Goal: Task Accomplishment & Management: Manage account settings

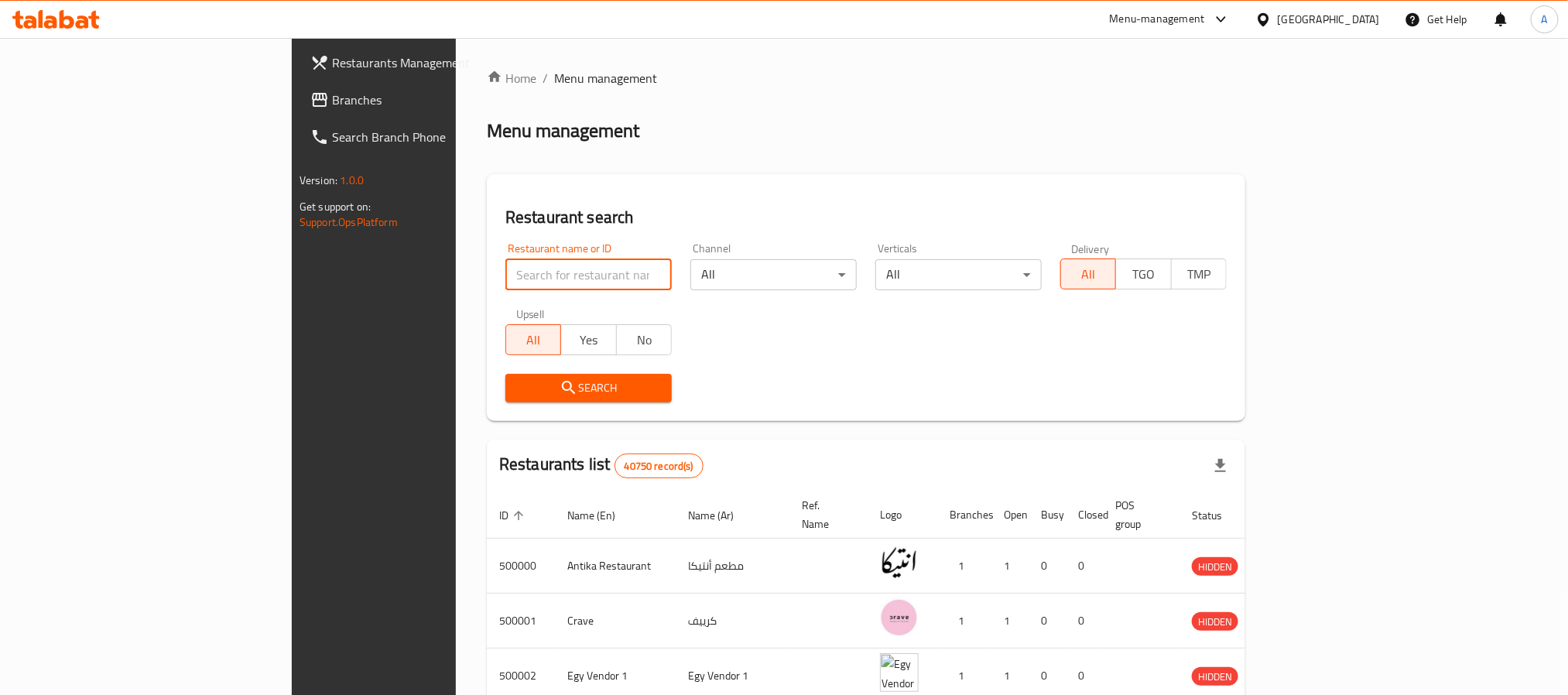
click at [506, 278] on input "search" at bounding box center [589, 275] width 166 height 31
type input "sushi man"
click button "Search" at bounding box center [589, 389] width 166 height 29
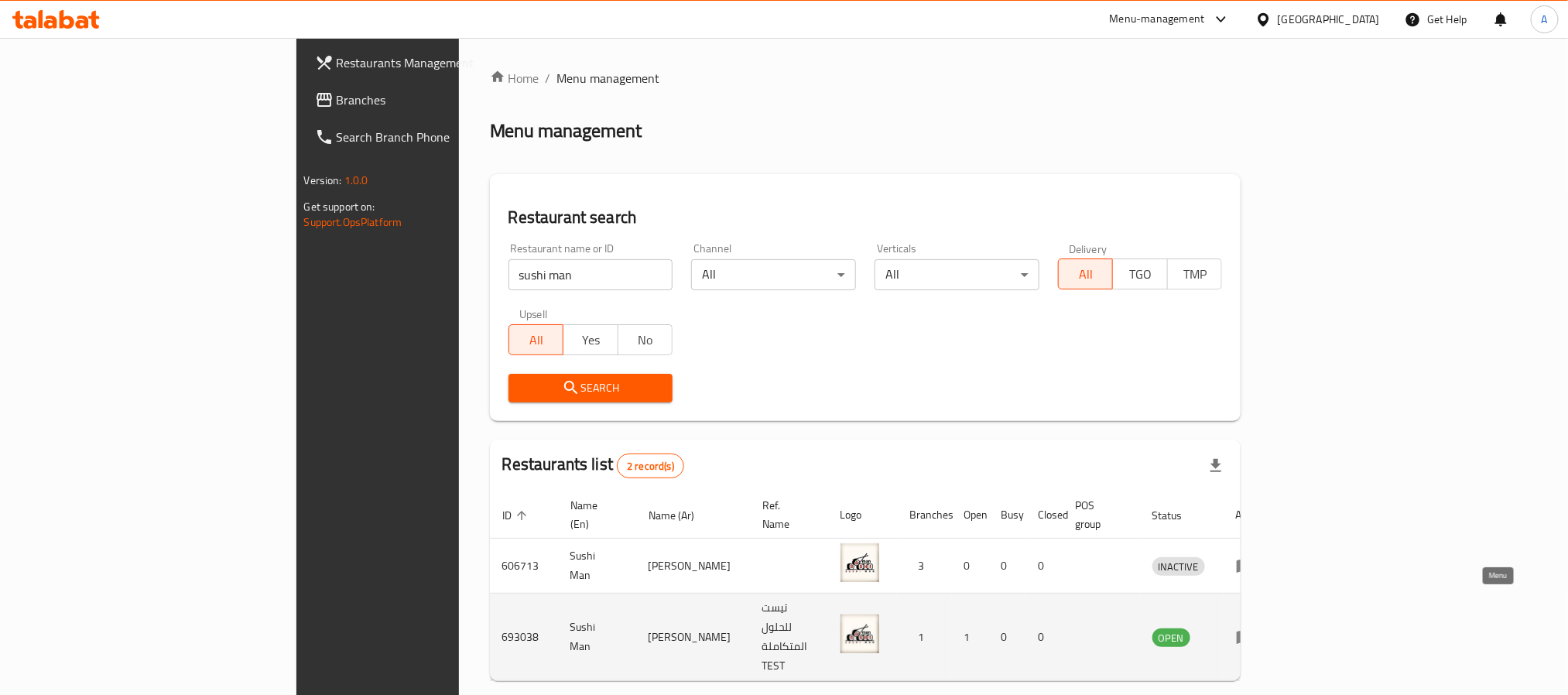
click at [1254, 631] on icon "enhanced table" at bounding box center [1246, 638] width 17 height 14
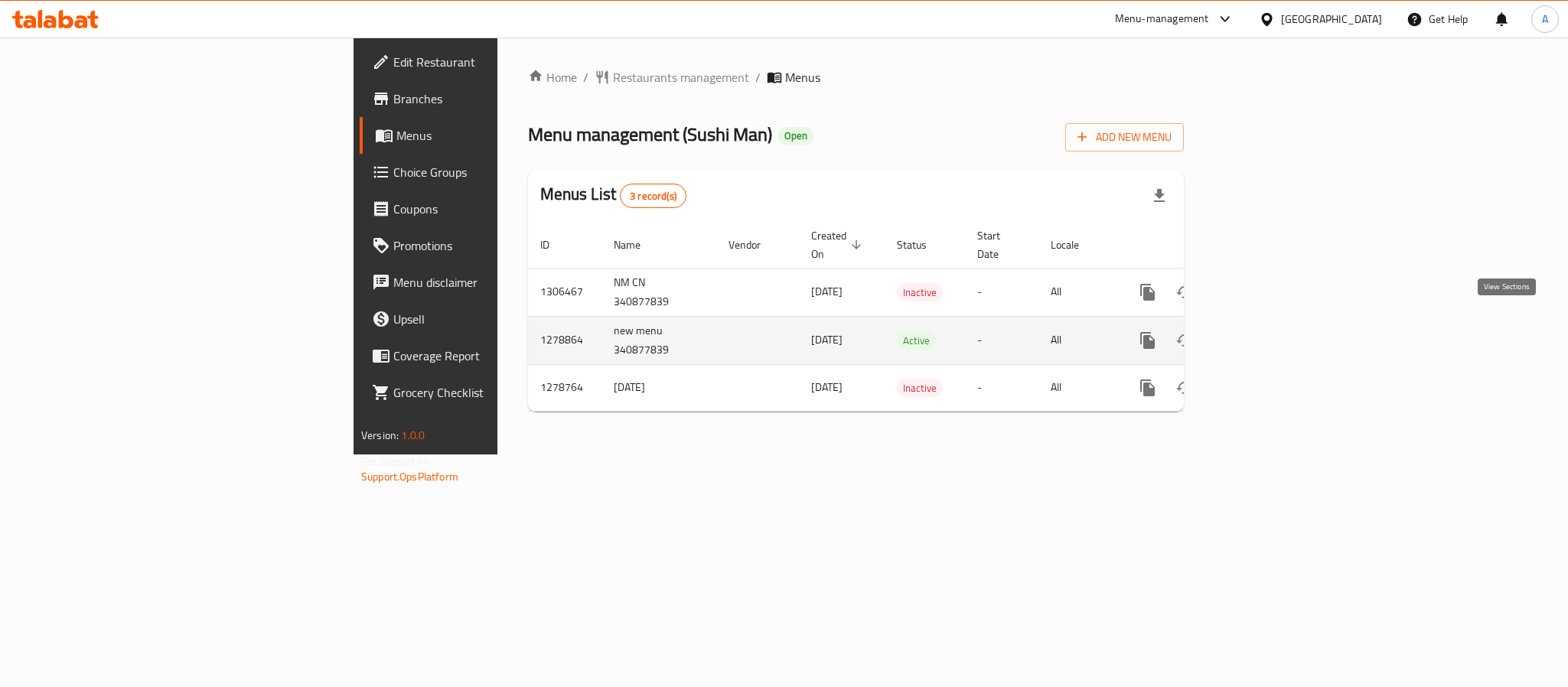
click at [1268, 331] on icon "enhanced table" at bounding box center [1258, 341] width 18 height 18
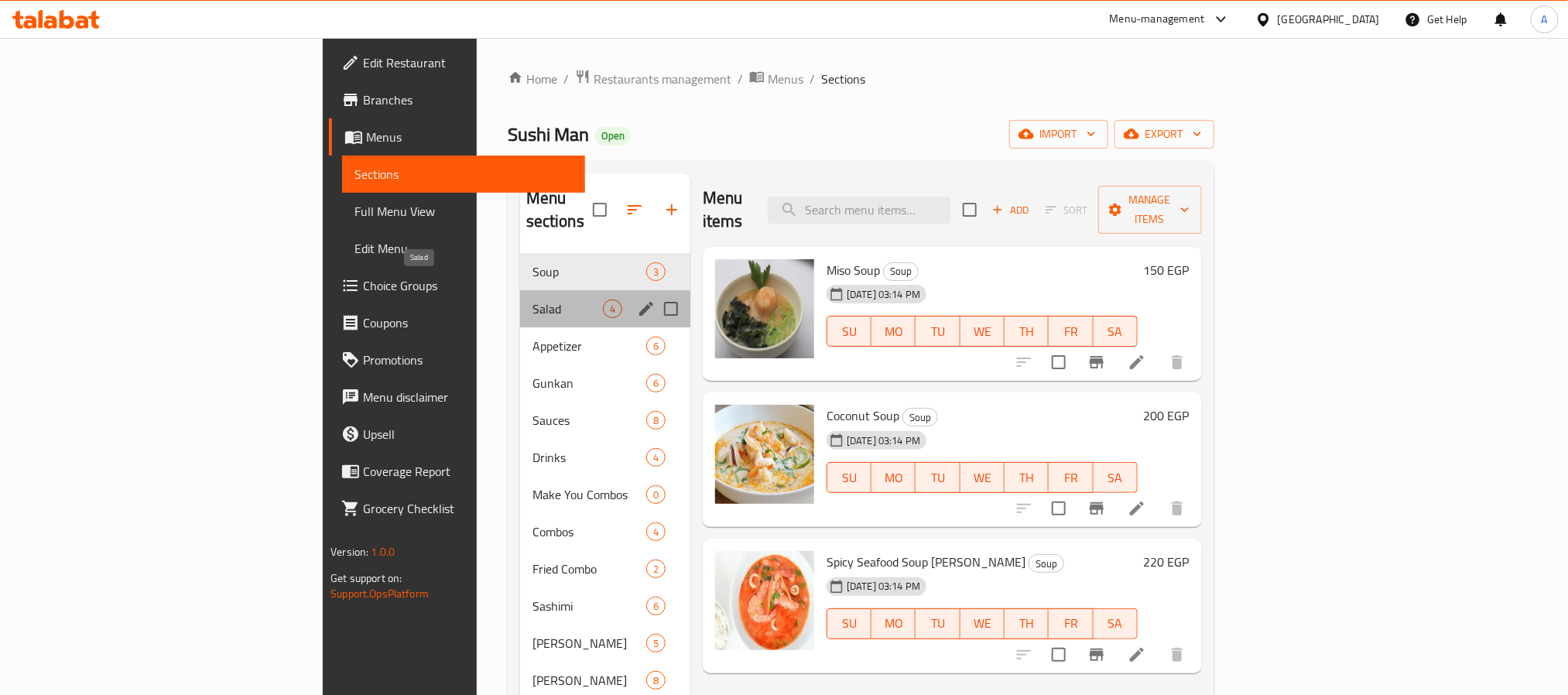
click at [533, 300] on span "Salad" at bounding box center [568, 309] width 70 height 19
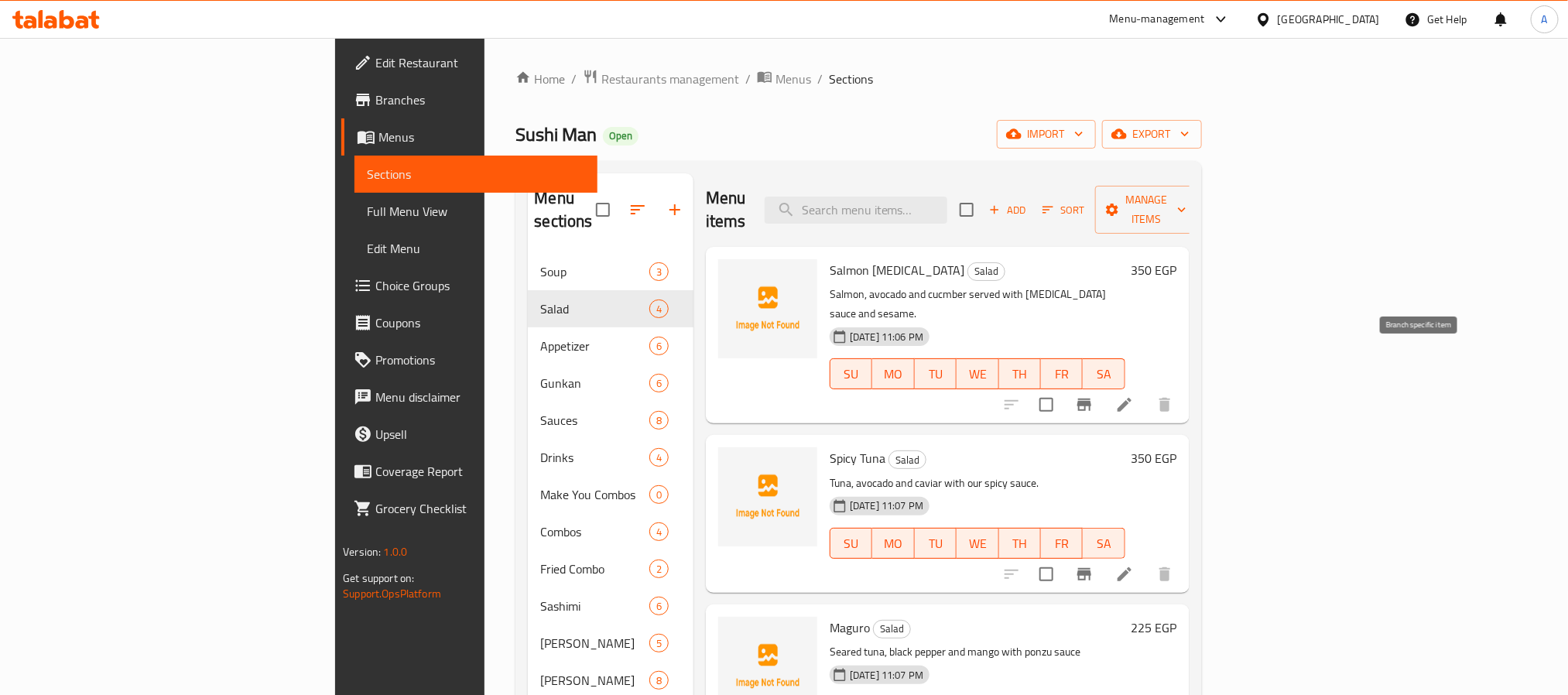
click at [1091, 399] on icon "Branch-specific-item" at bounding box center [1084, 405] width 14 height 13
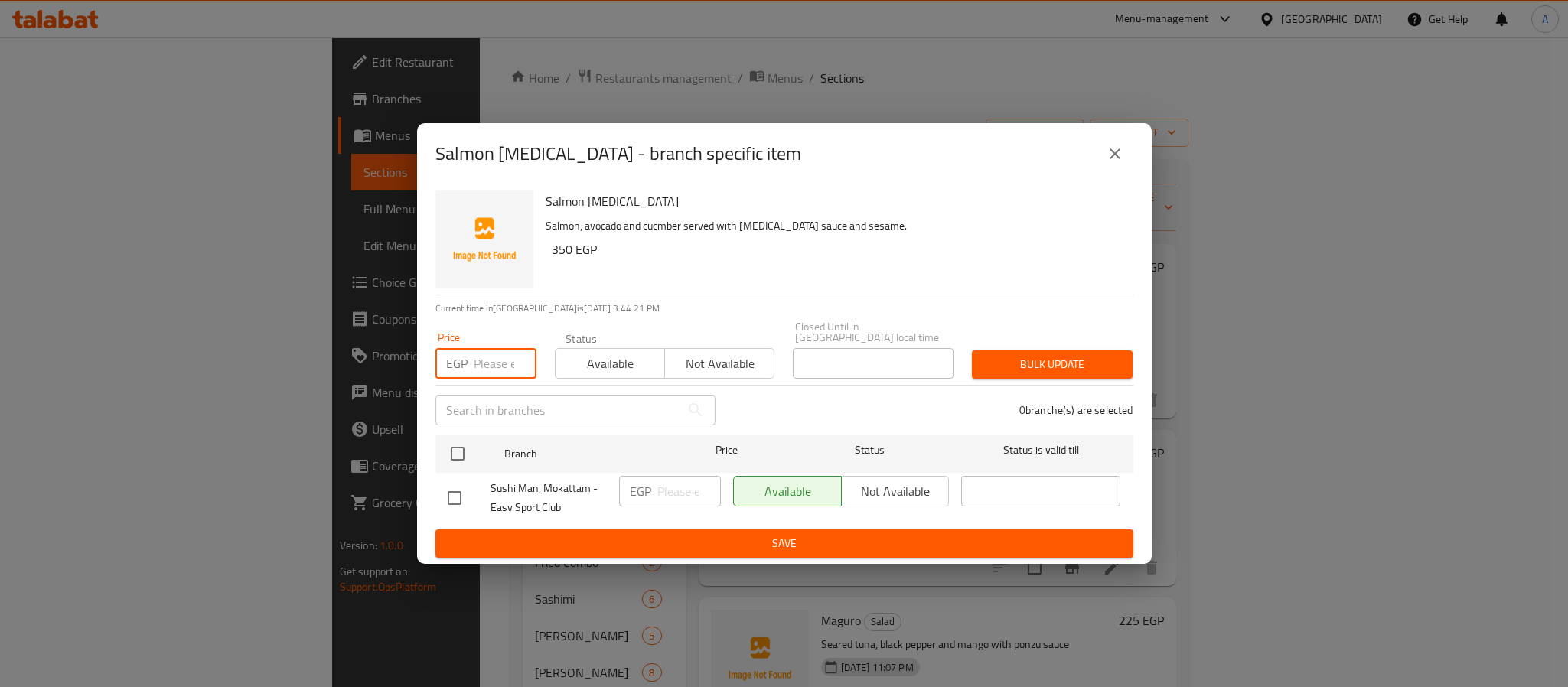
click at [476, 352] on input "number" at bounding box center [505, 363] width 63 height 30
click at [1123, 153] on icon "close" at bounding box center [1115, 154] width 18 height 18
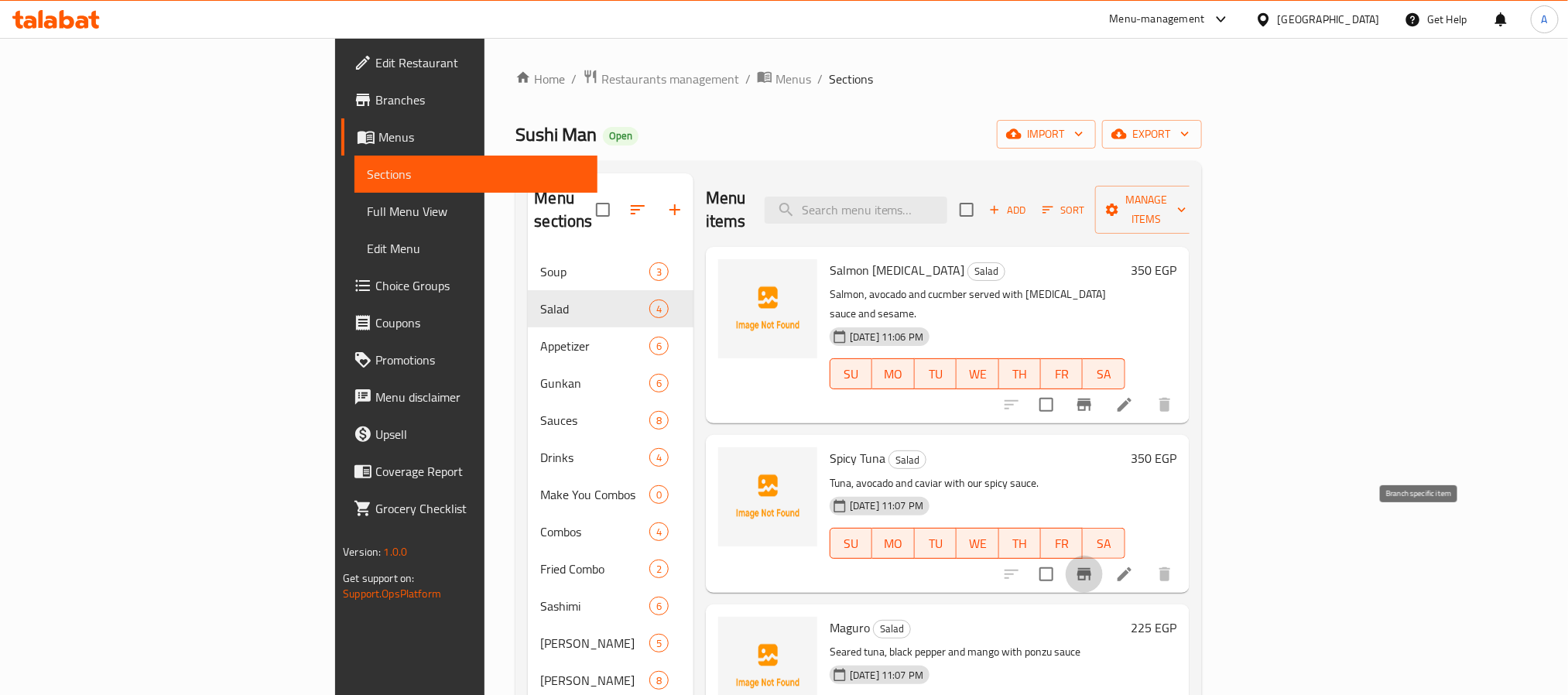
click at [1091, 569] on icon "Branch-specific-item" at bounding box center [1084, 574] width 14 height 13
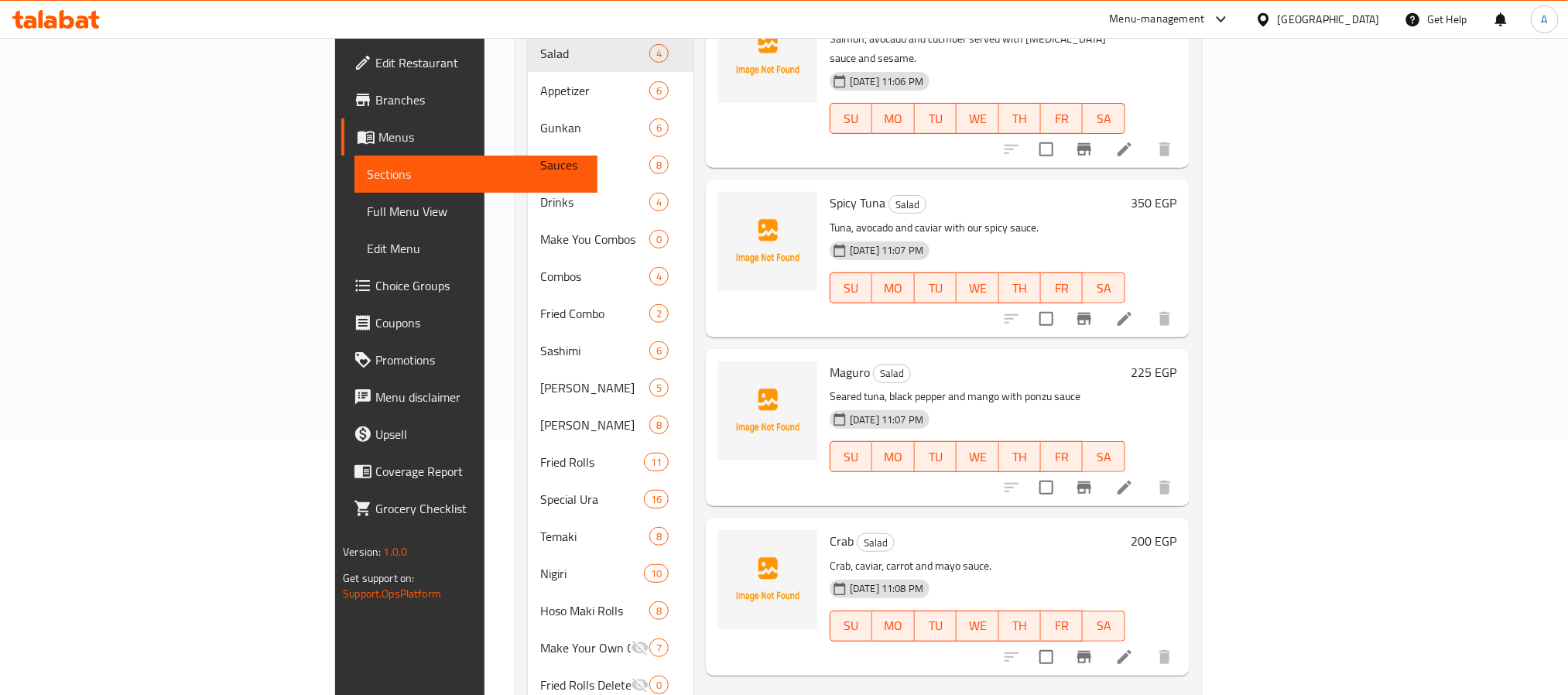
scroll to position [256, 0]
click at [1091, 650] on icon "Branch-specific-item" at bounding box center [1084, 656] width 14 height 13
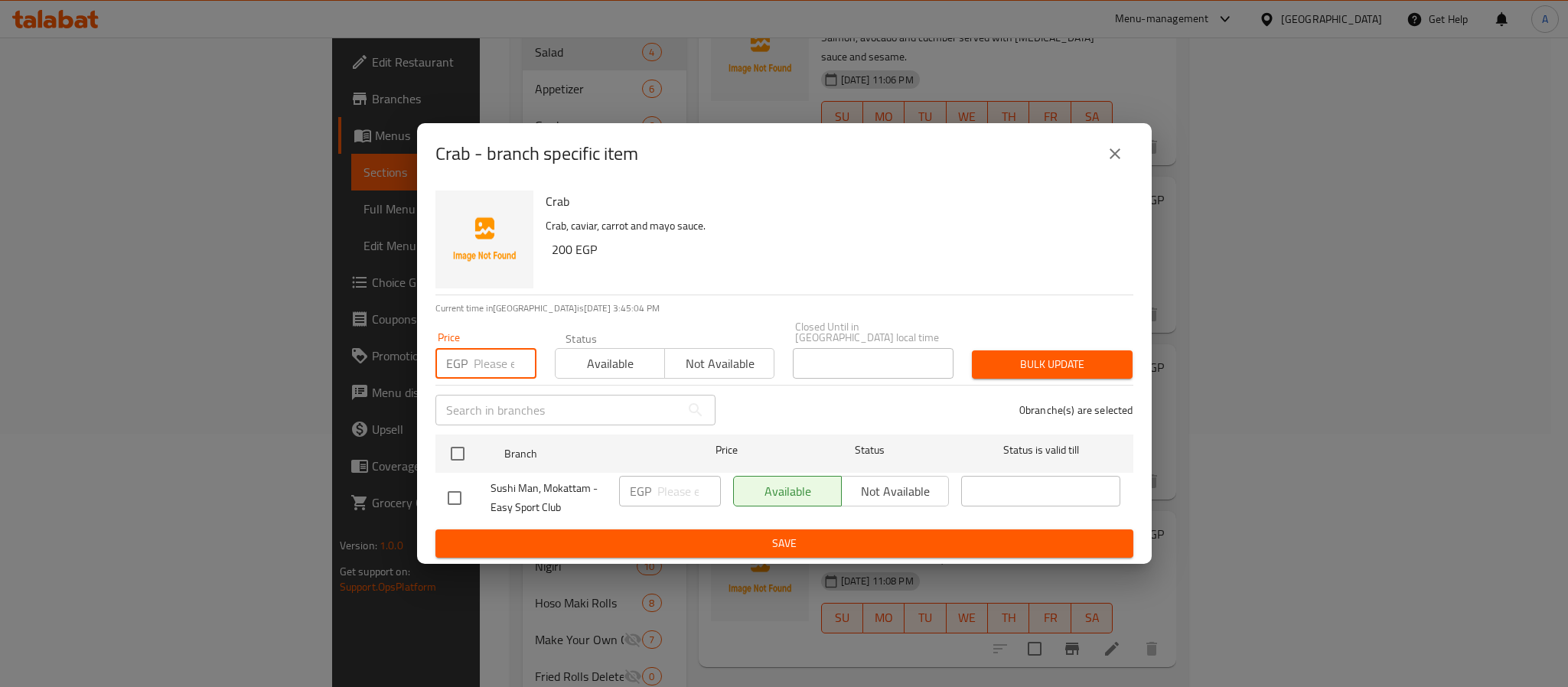
click at [501, 357] on input "number" at bounding box center [505, 363] width 63 height 30
type input "250"
click at [456, 452] on input "checkbox" at bounding box center [457, 454] width 32 height 32
checkbox input "true"
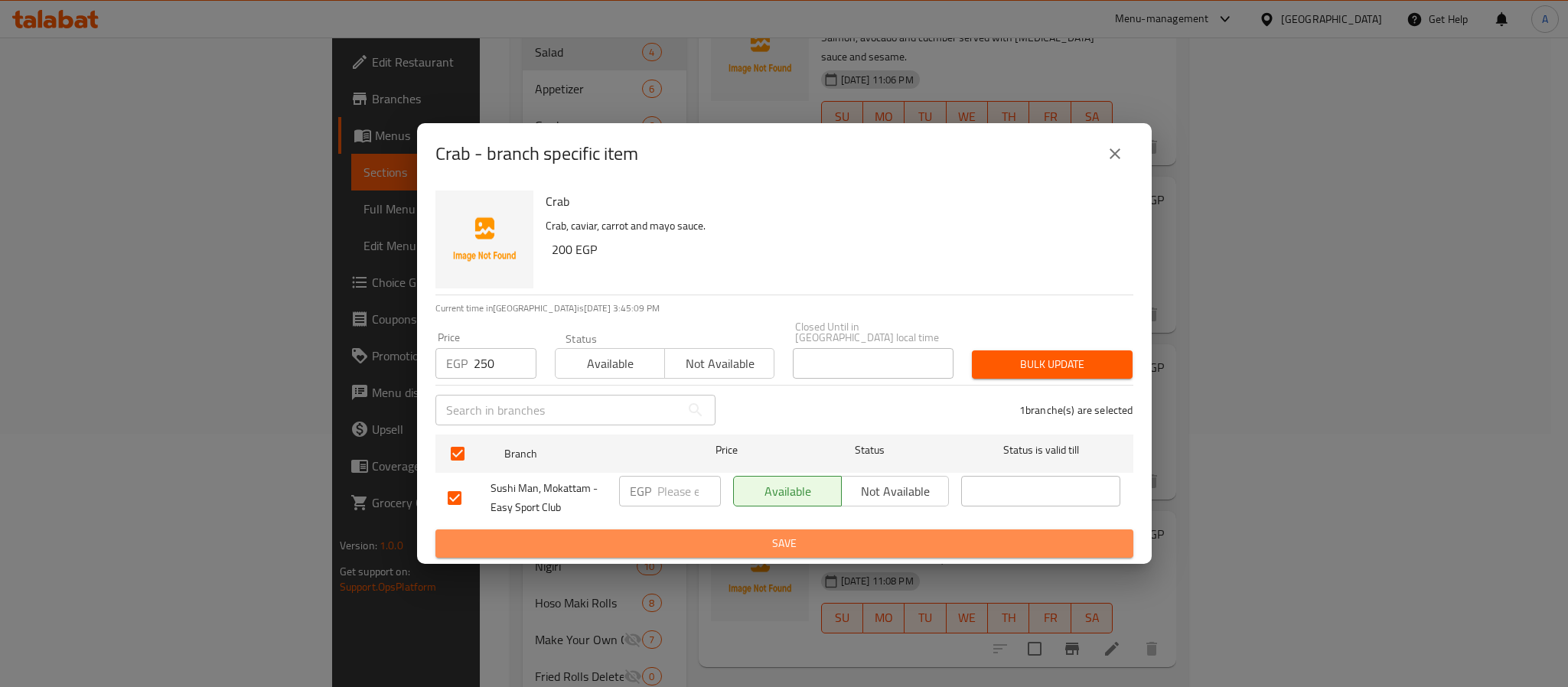
click at [756, 534] on span "Save" at bounding box center [784, 544] width 674 height 19
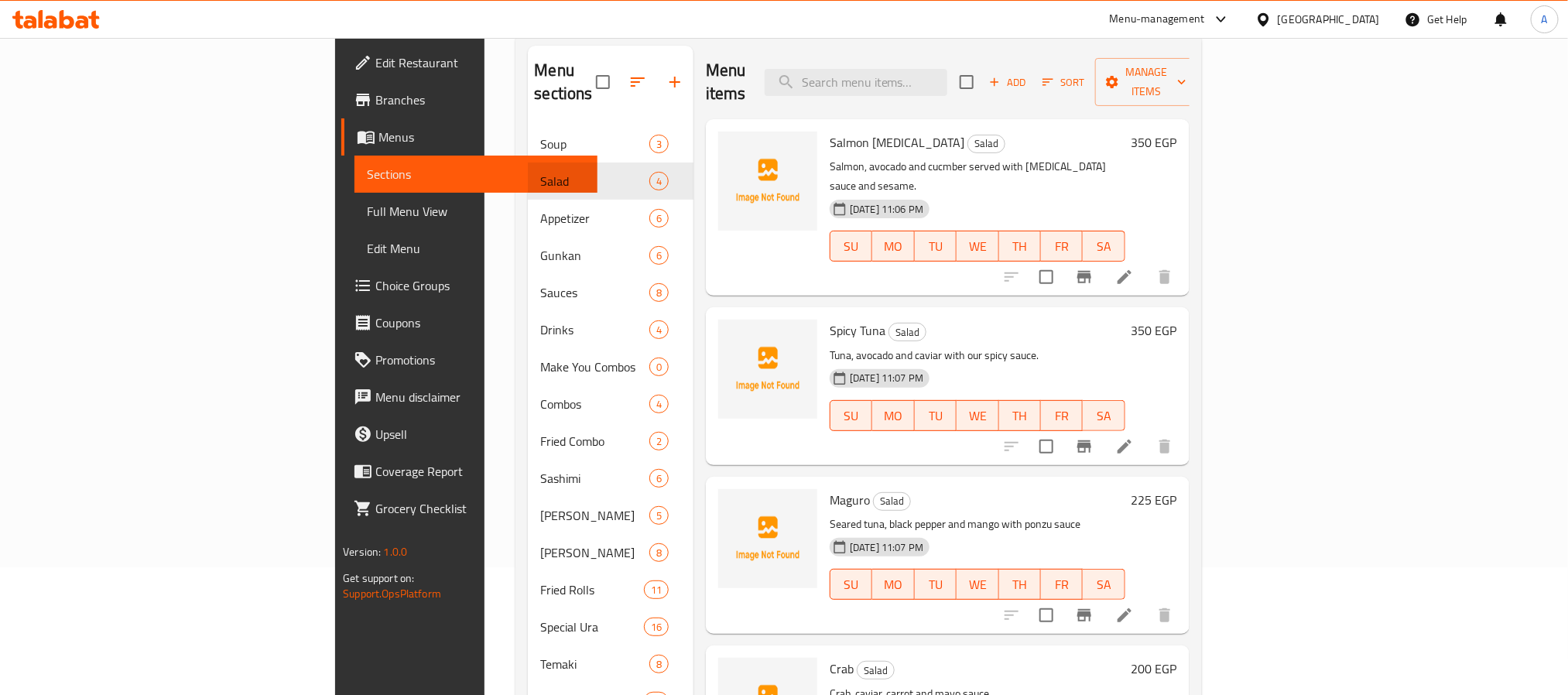
scroll to position [126, 0]
click at [1103, 261] on button "Branch-specific-item" at bounding box center [1084, 279] width 37 height 37
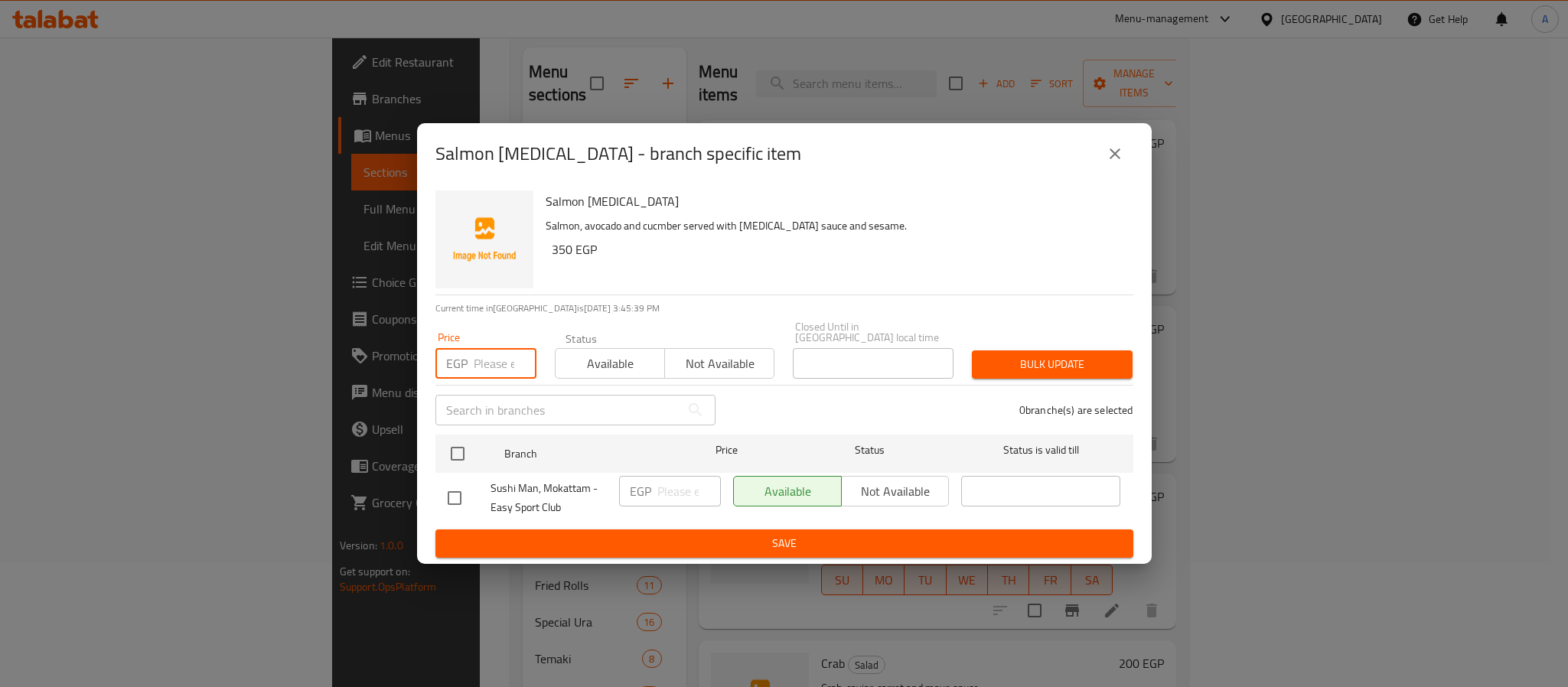
click at [489, 354] on input "number" at bounding box center [505, 363] width 63 height 30
type input "370"
click at [457, 448] on input "checkbox" at bounding box center [457, 454] width 32 height 32
checkbox input "true"
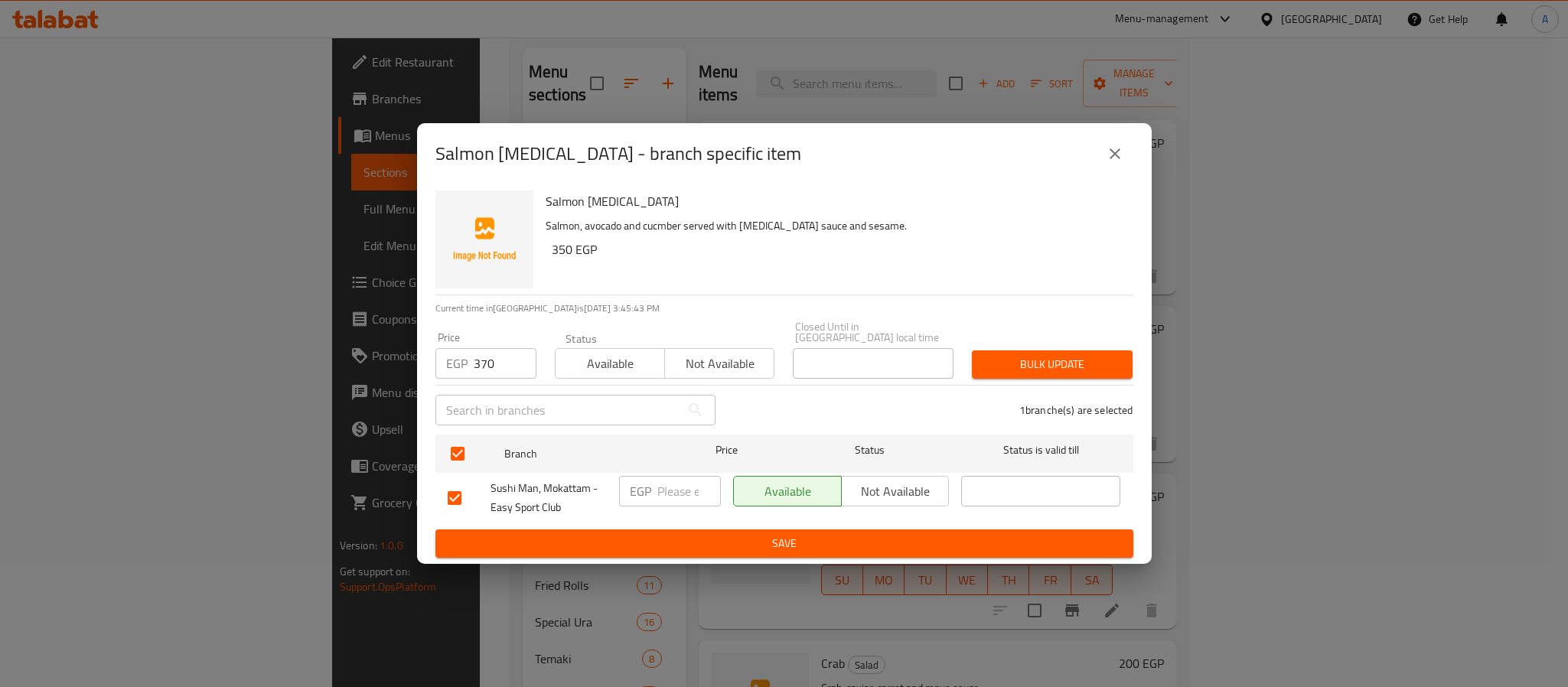
click at [699, 529] on button "Save" at bounding box center [784, 544] width 698 height 29
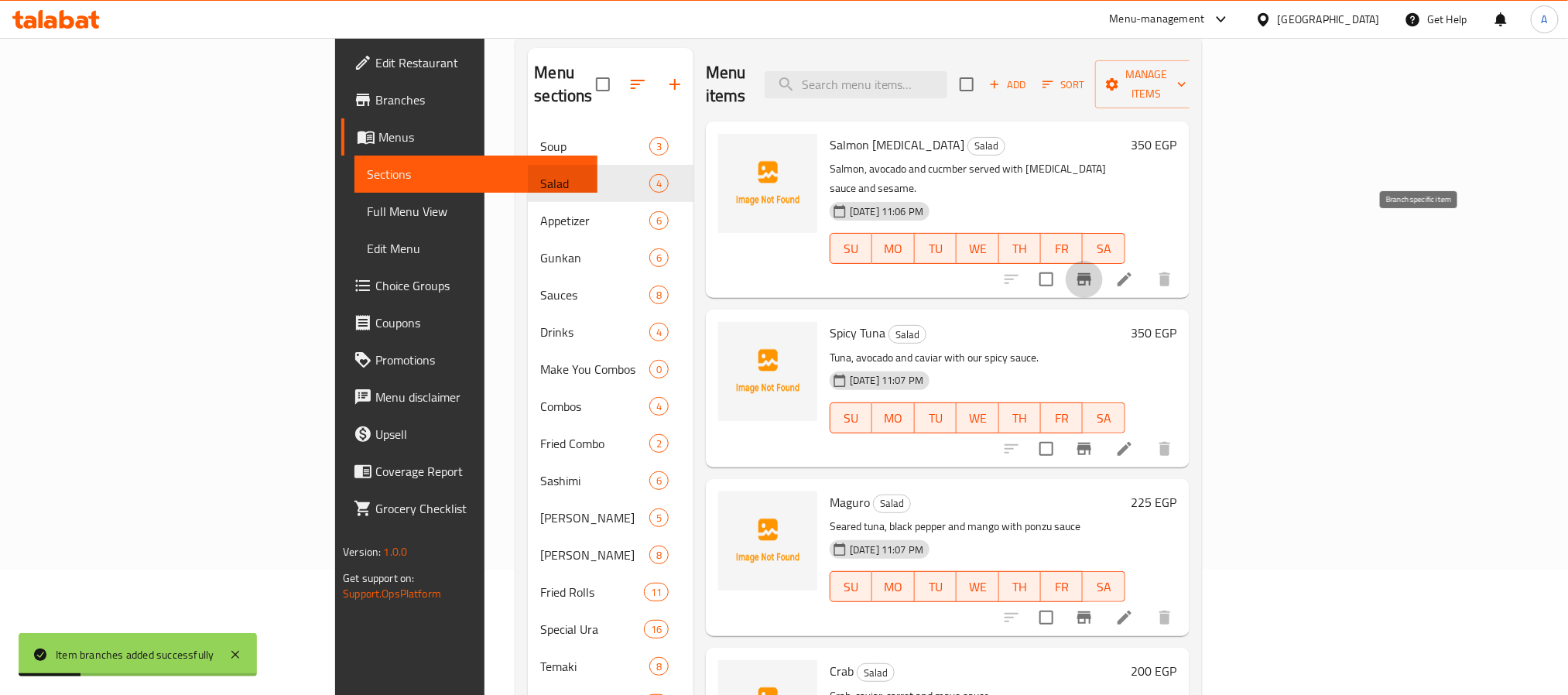
click at [1091, 273] on icon "Branch-specific-item" at bounding box center [1084, 279] width 14 height 13
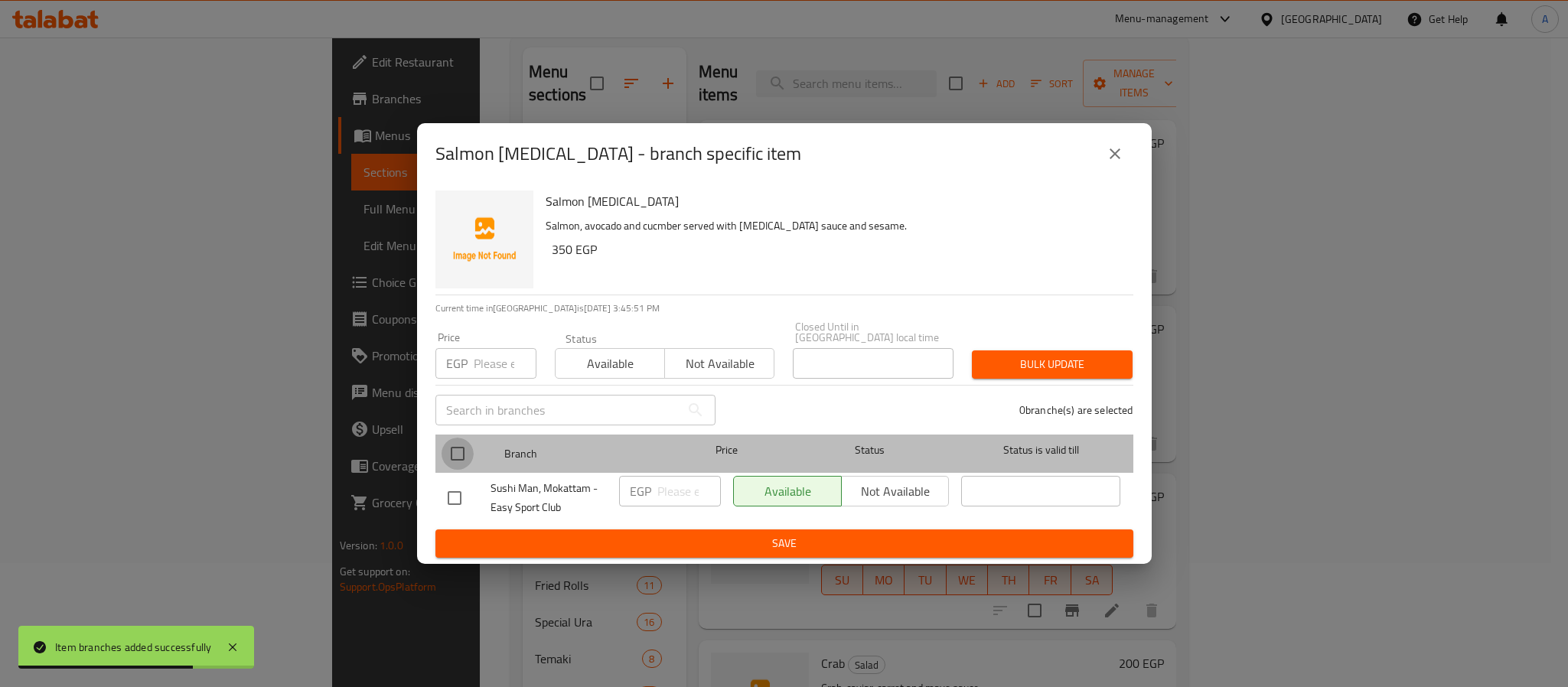
click at [455, 445] on input "checkbox" at bounding box center [457, 454] width 32 height 32
checkbox input "true"
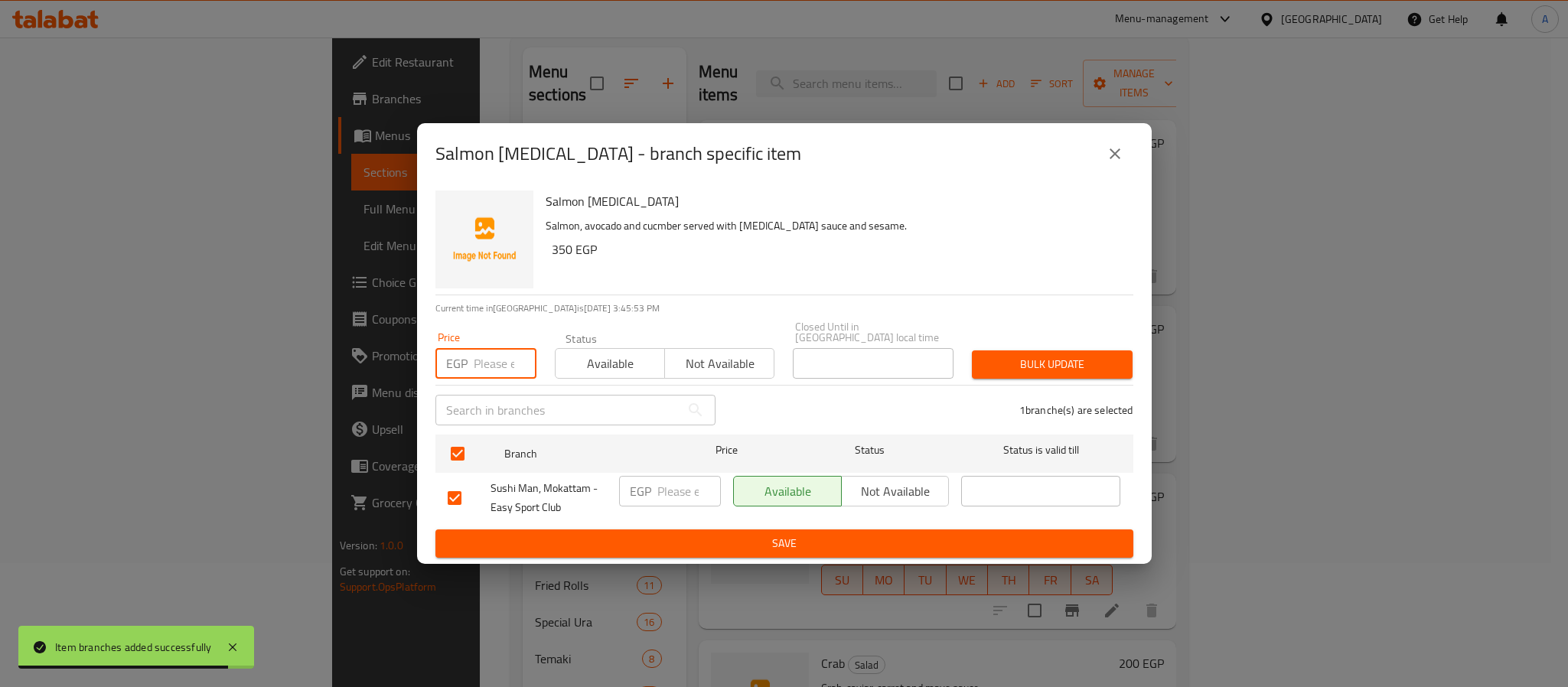
click at [481, 357] on input "number" at bounding box center [505, 363] width 63 height 30
type input "370"
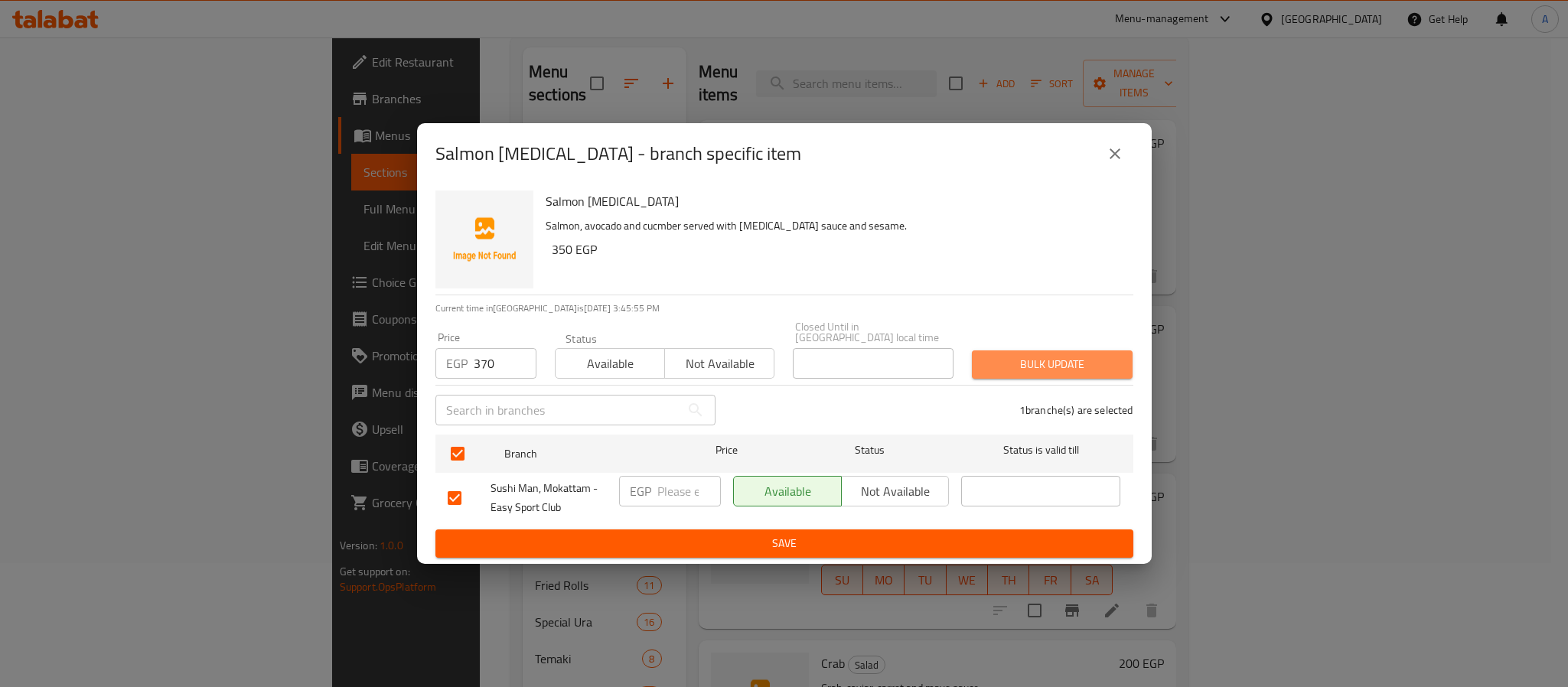
click at [997, 361] on span "Bulk update" at bounding box center [1052, 364] width 136 height 19
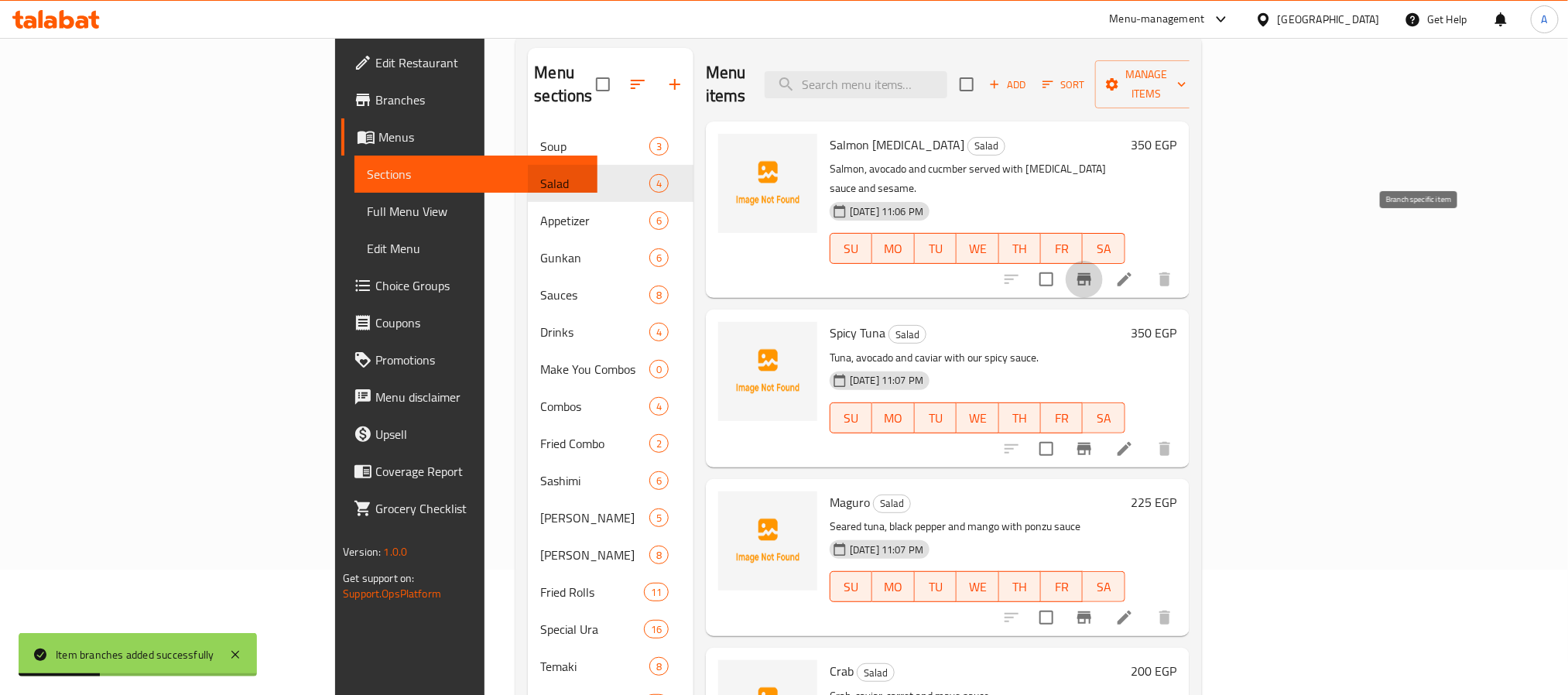
click at [1091, 273] on icon "Branch-specific-item" at bounding box center [1084, 279] width 14 height 13
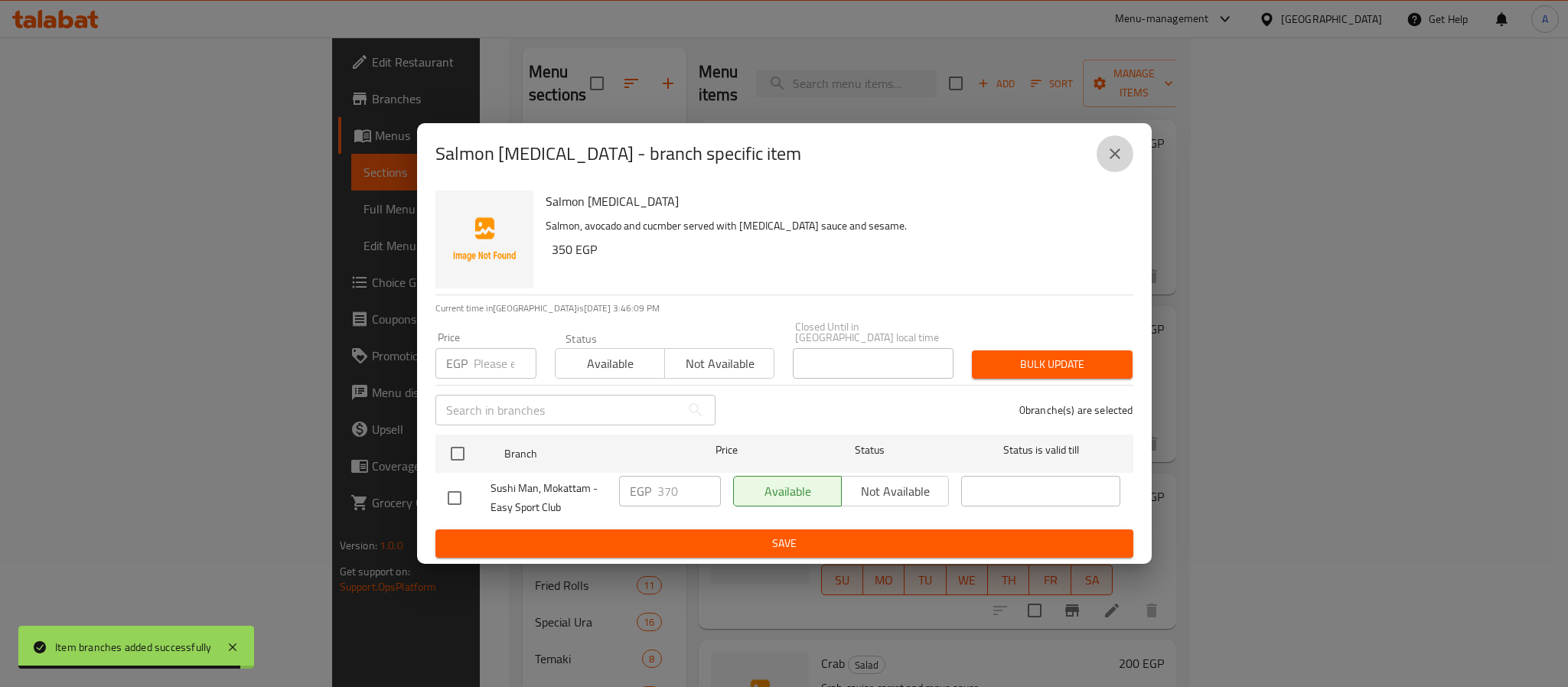
click at [1107, 161] on icon "close" at bounding box center [1115, 154] width 18 height 18
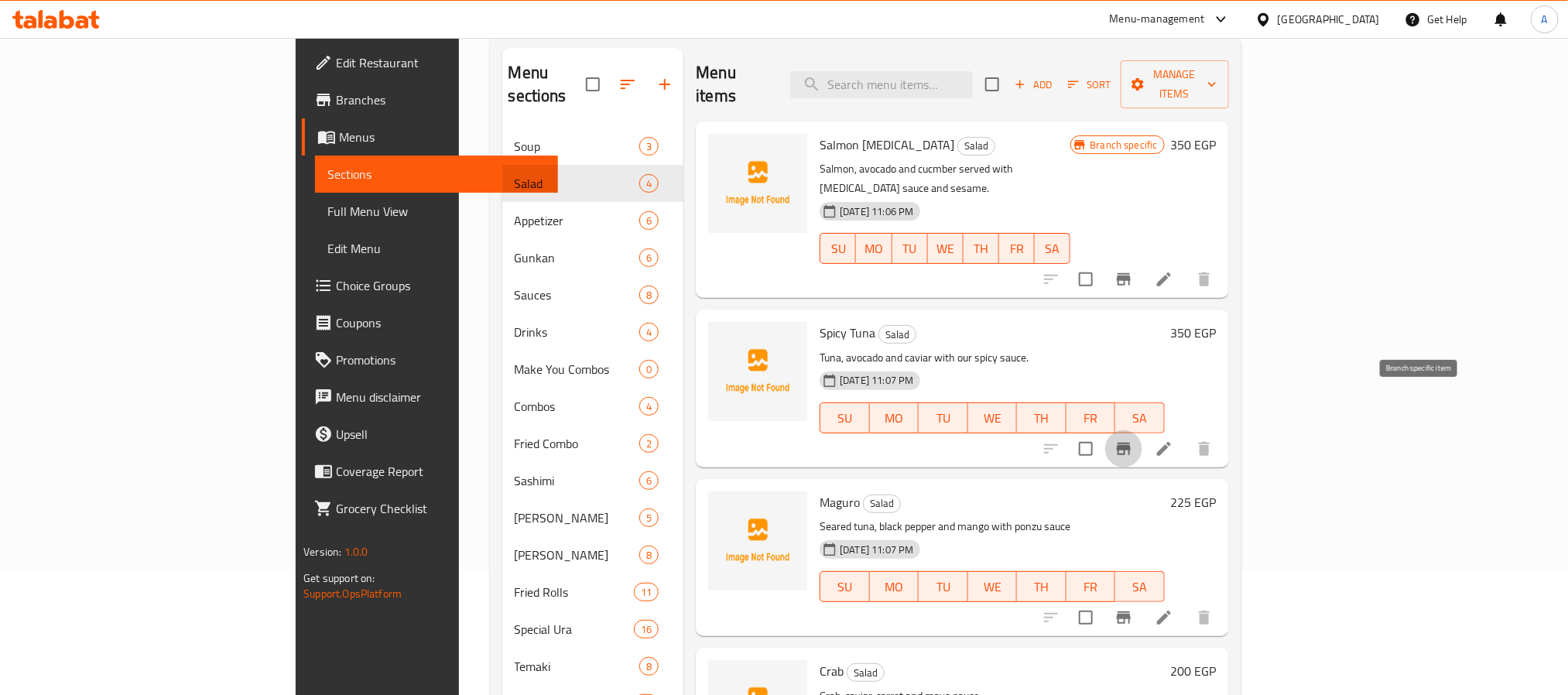
click at [1134, 440] on icon "Branch-specific-item" at bounding box center [1124, 449] width 19 height 19
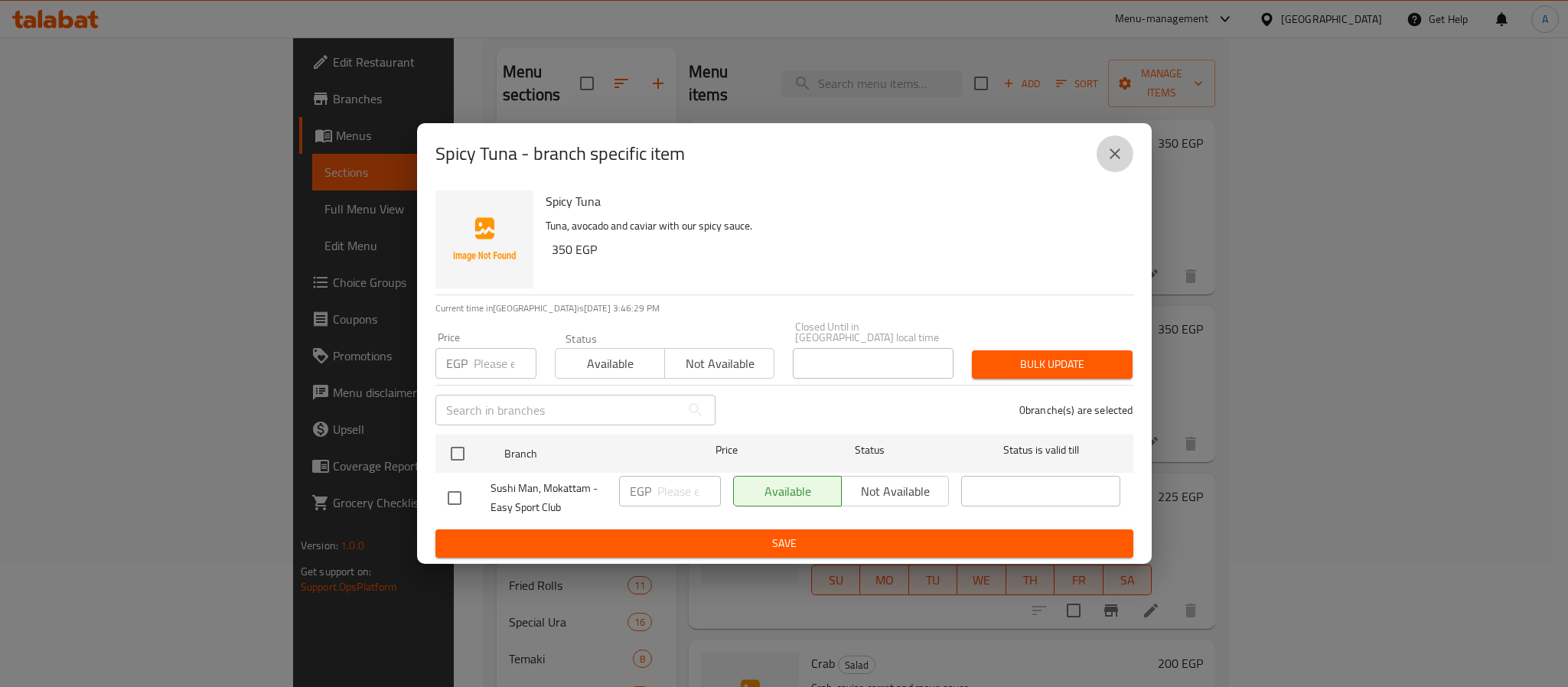
click at [1107, 163] on icon "close" at bounding box center [1115, 154] width 18 height 18
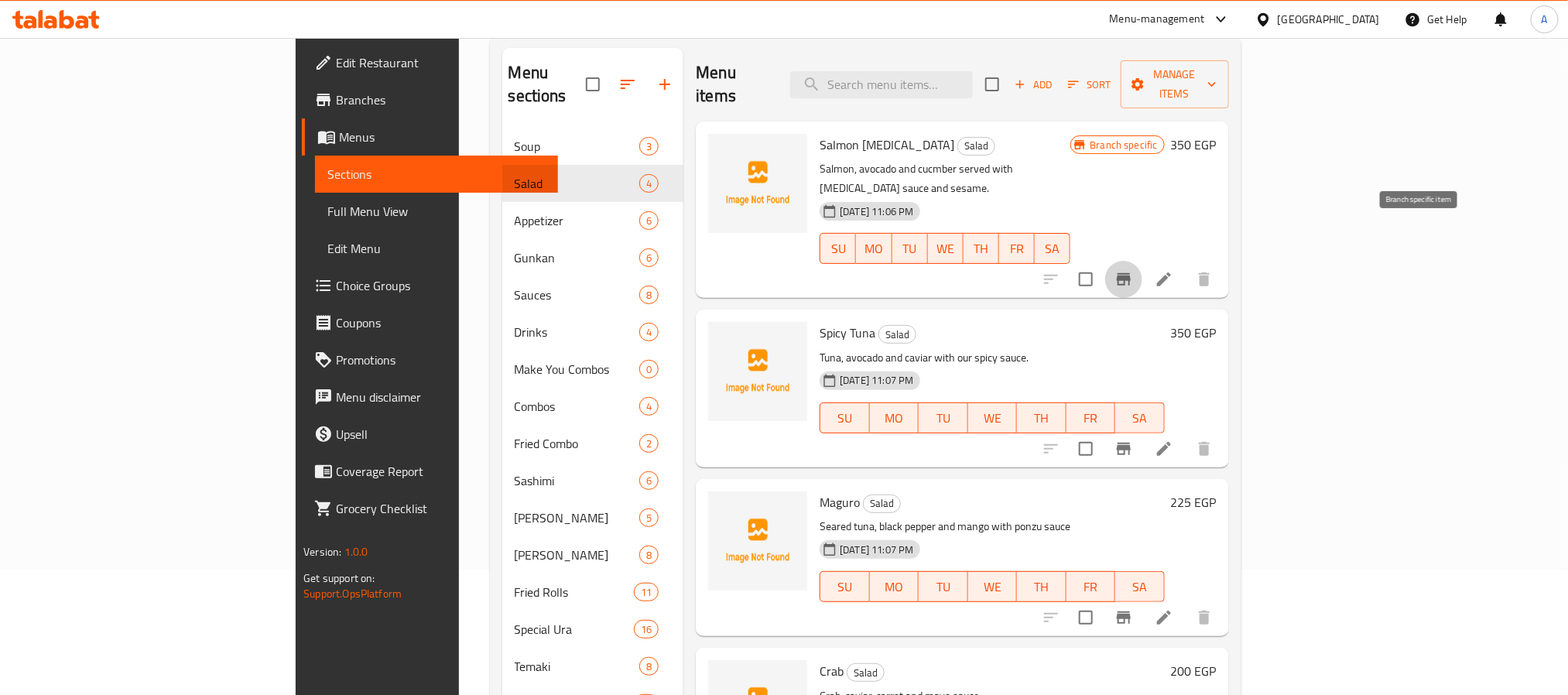
click at [1134, 270] on icon "Branch-specific-item" at bounding box center [1124, 279] width 19 height 19
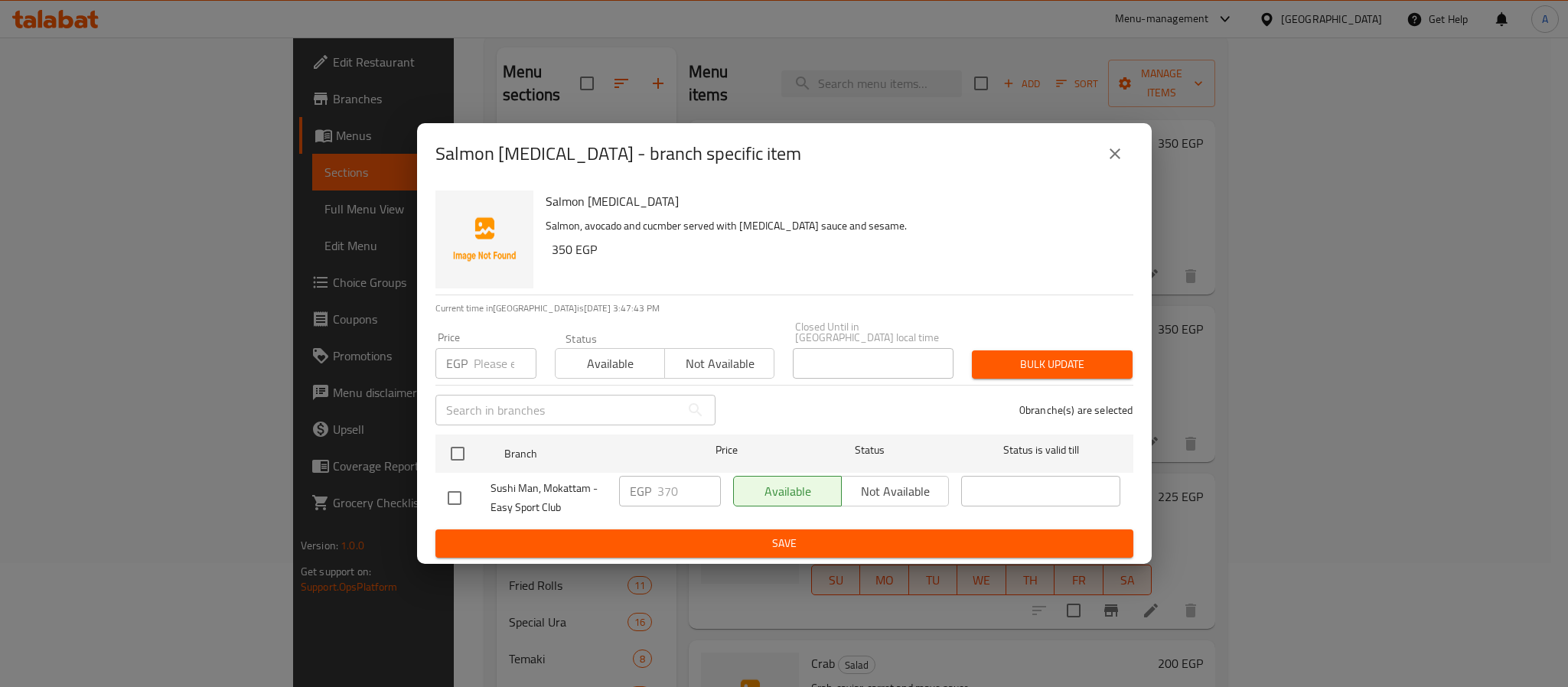
click at [1119, 159] on icon "close" at bounding box center [1115, 154] width 18 height 18
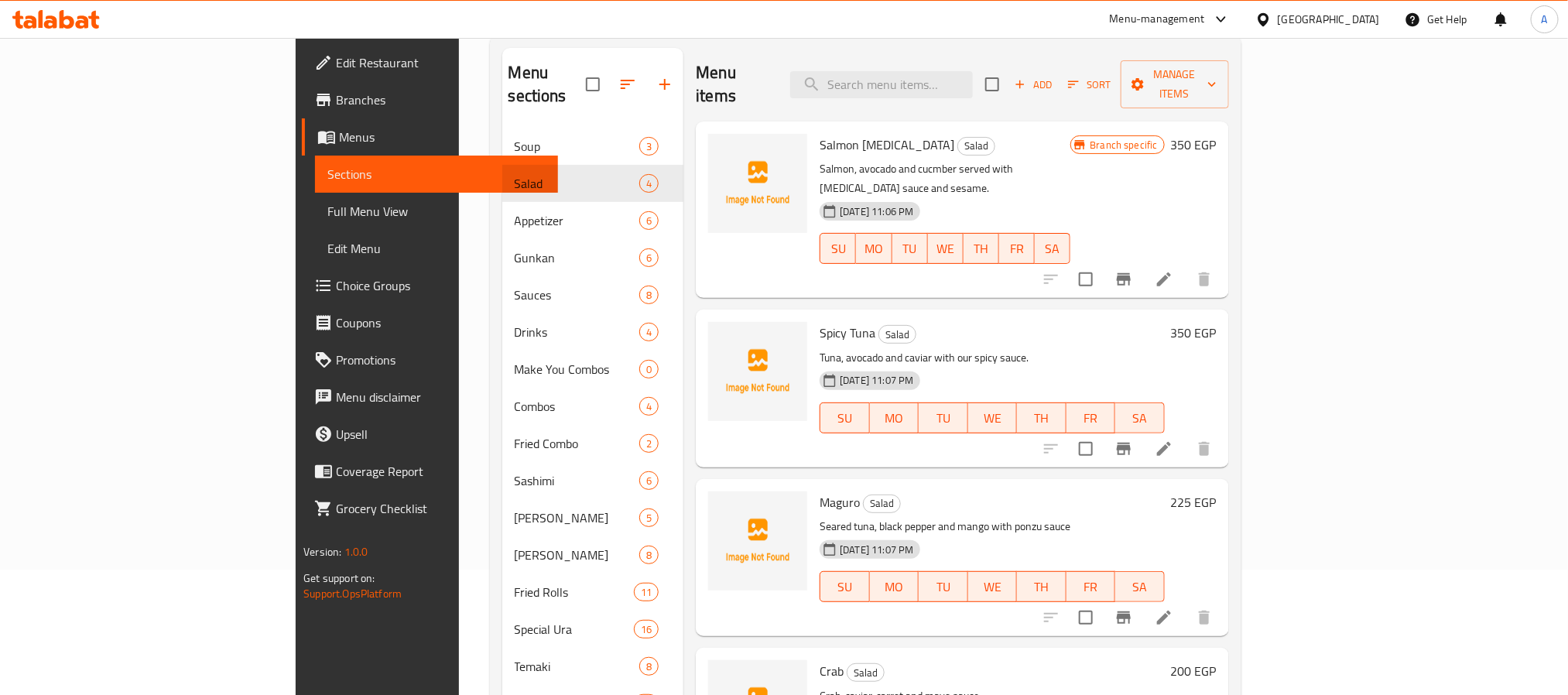
scroll to position [0, 0]
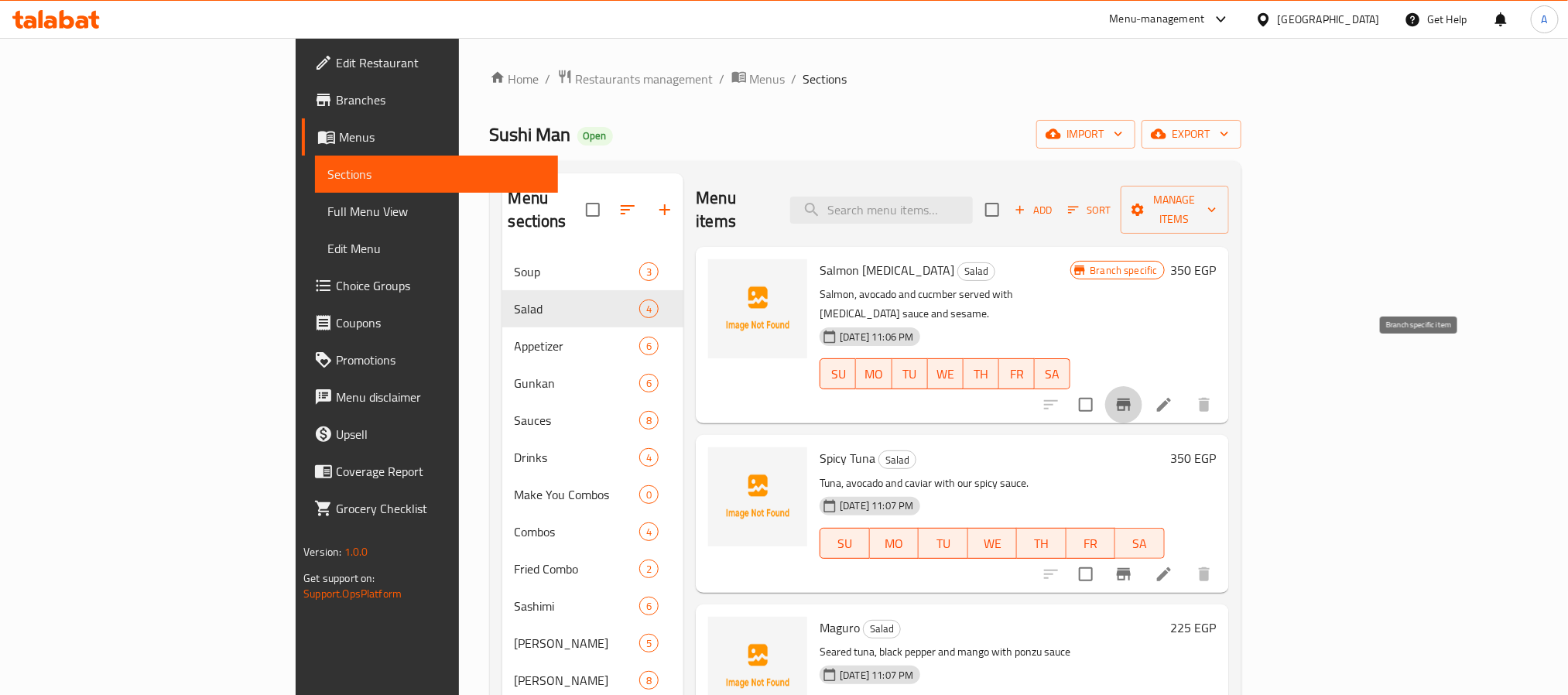
click at [1131, 399] on icon "Branch-specific-item" at bounding box center [1123, 405] width 14 height 13
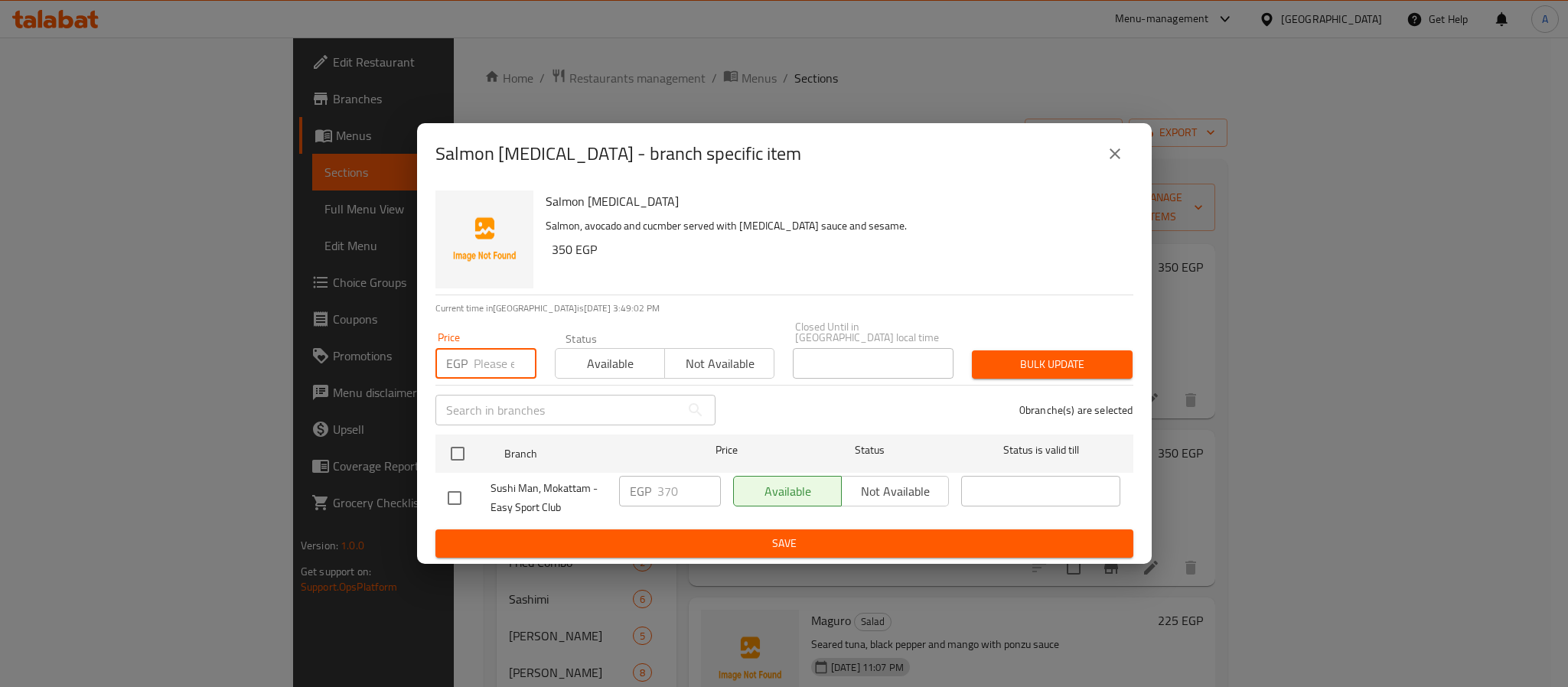
click at [481, 356] on input "number" at bounding box center [505, 363] width 63 height 30
type input "350"
click at [1069, 363] on span "Bulk update" at bounding box center [1052, 364] width 136 height 19
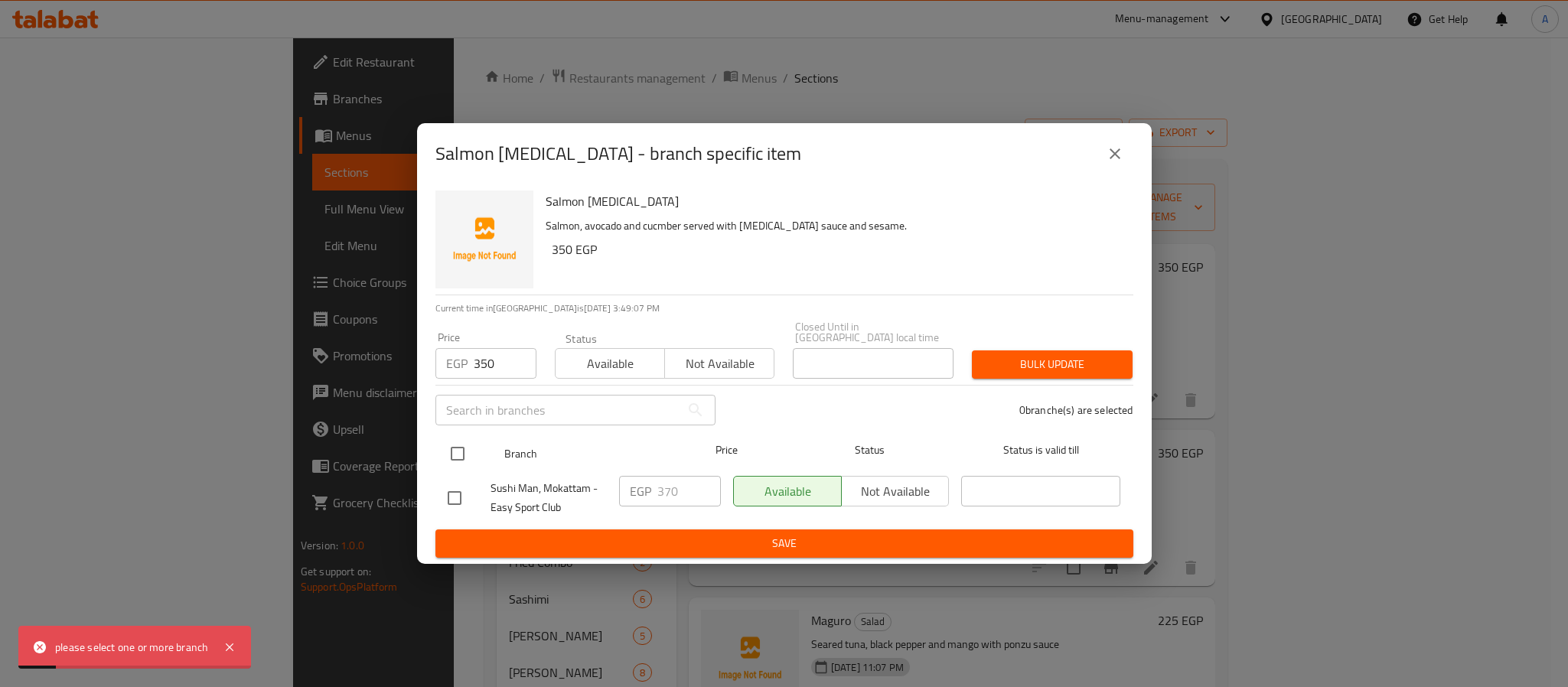
drag, startPoint x: 449, startPoint y: 445, endPoint x: 542, endPoint y: 440, distance: 93.1
click at [449, 445] on input "checkbox" at bounding box center [457, 454] width 32 height 32
checkbox input "true"
click at [1029, 362] on span "Bulk update" at bounding box center [1052, 364] width 136 height 19
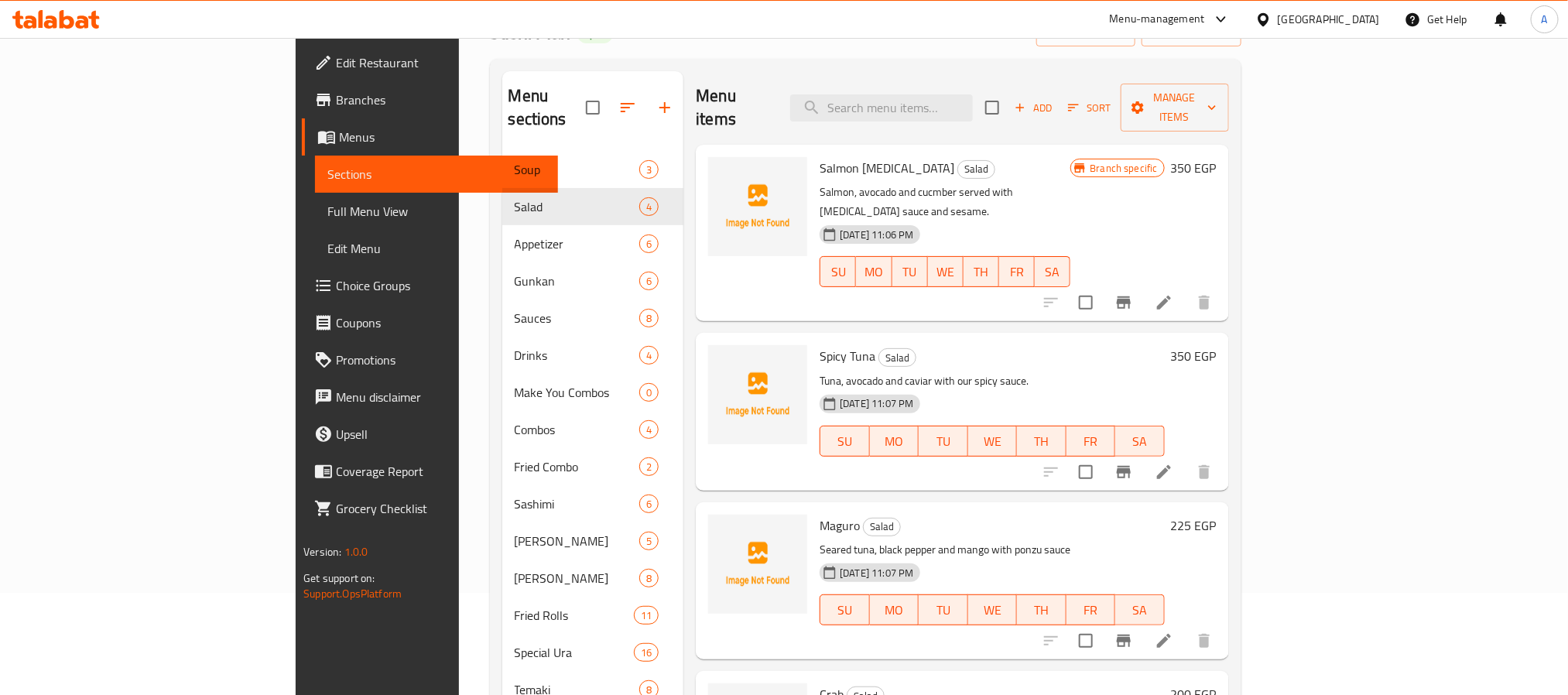
scroll to position [92, 0]
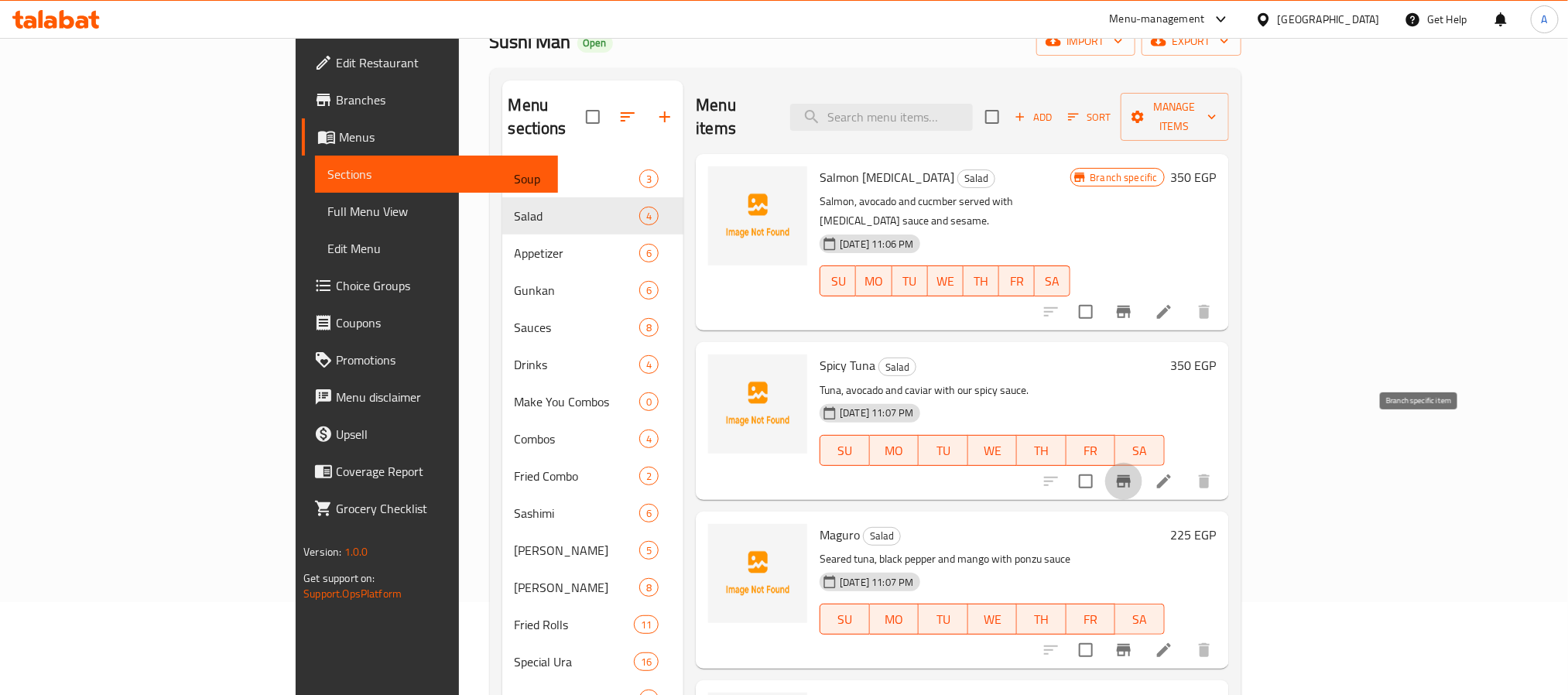
click at [1131, 475] on icon "Branch-specific-item" at bounding box center [1123, 481] width 14 height 13
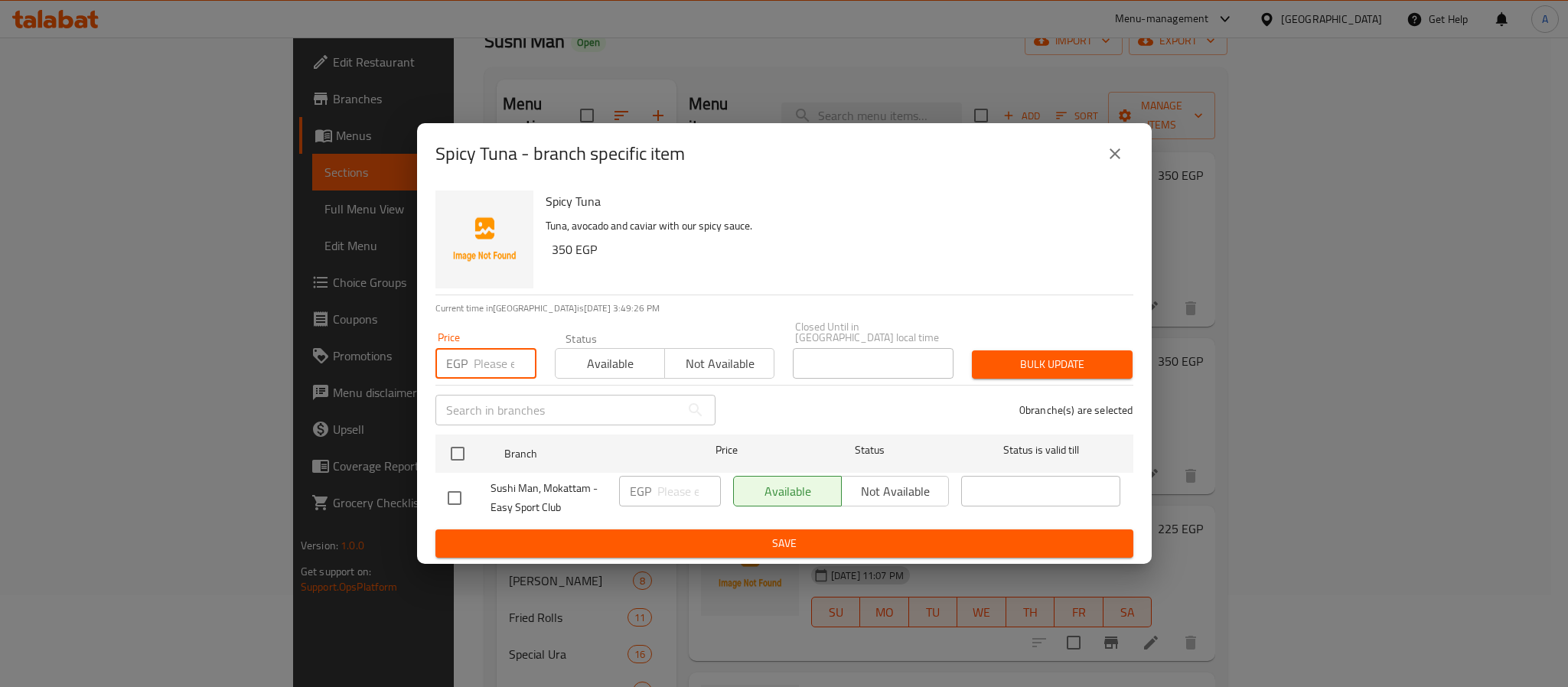
click at [492, 357] on input "number" at bounding box center [505, 363] width 63 height 30
type input "370"
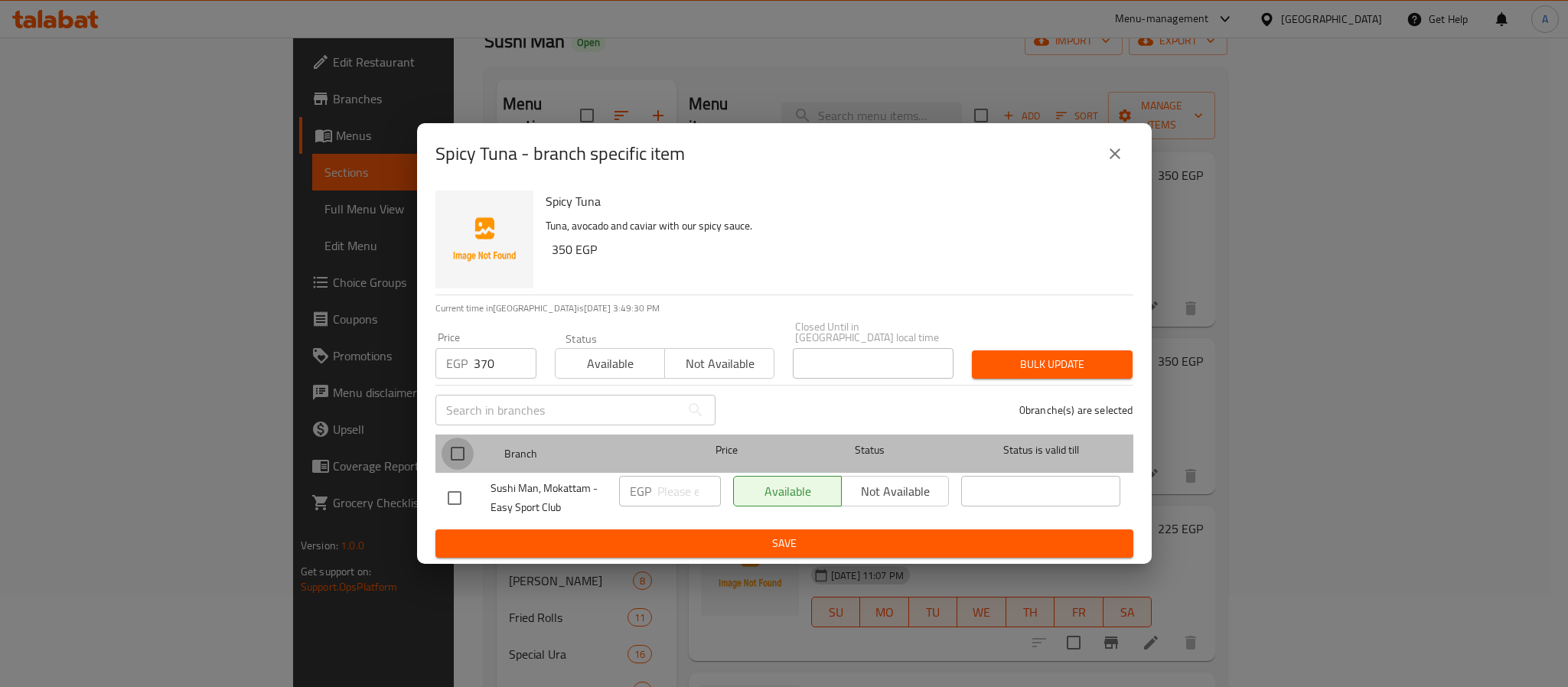
click at [452, 455] on input "checkbox" at bounding box center [457, 454] width 32 height 32
checkbox input "true"
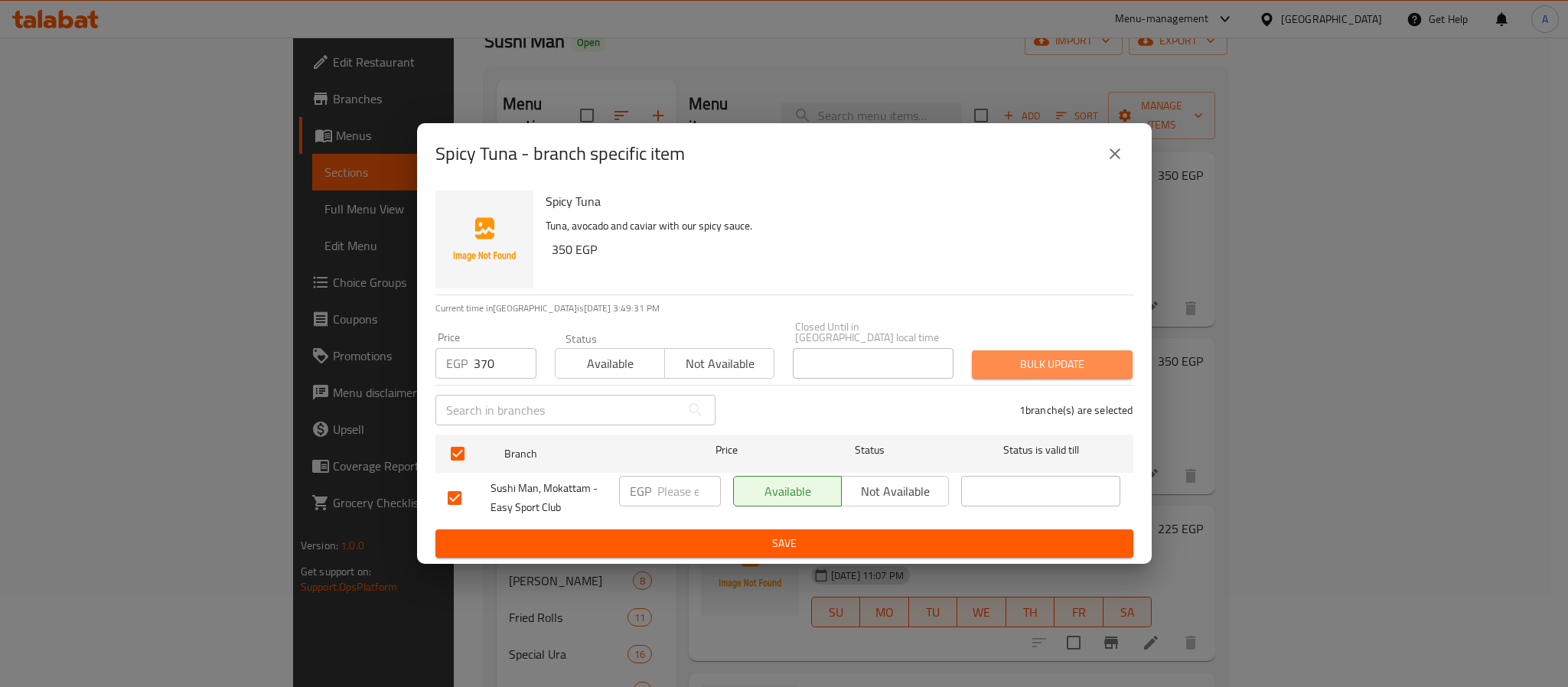
click at [1064, 355] on span "Bulk update" at bounding box center [1052, 364] width 136 height 19
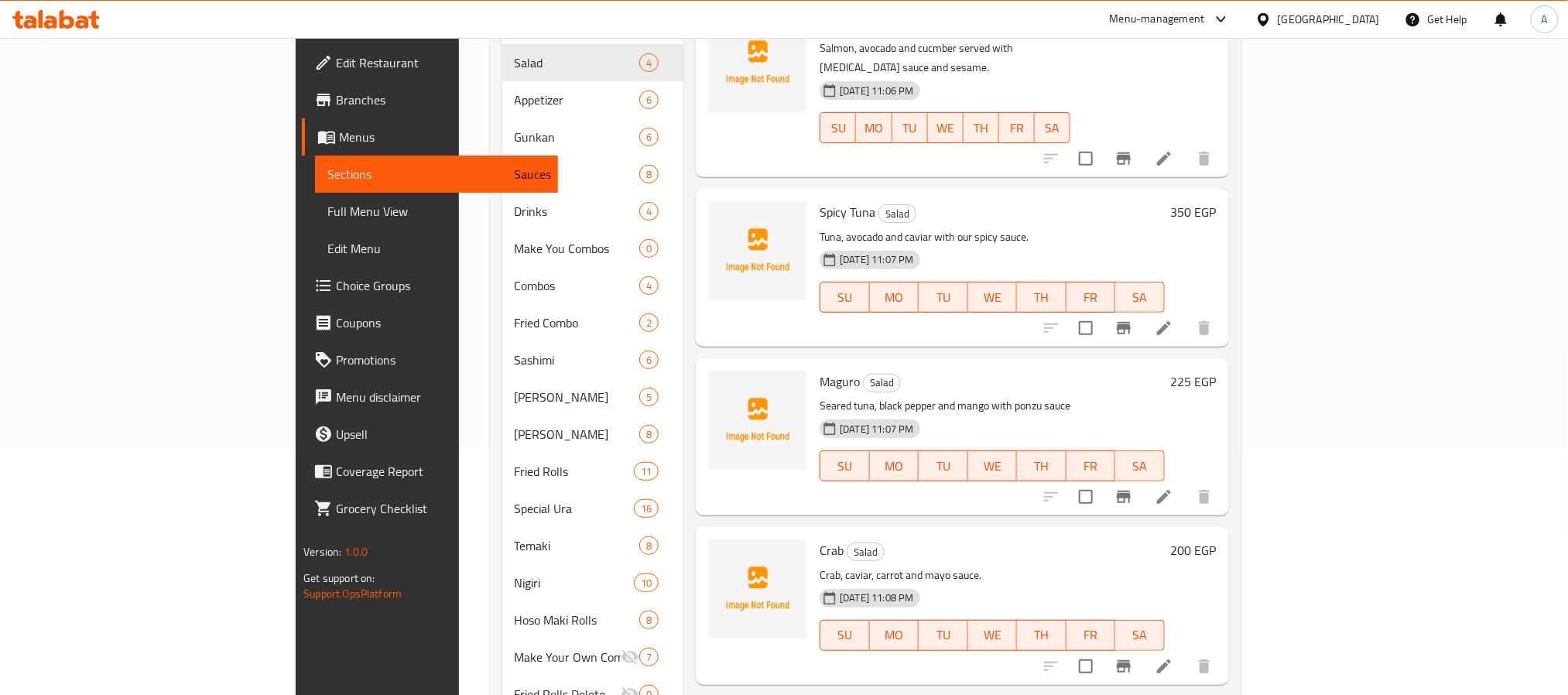
scroll to position [244, 0]
click at [1134, 659] on icon "Branch-specific-item" at bounding box center [1124, 668] width 19 height 19
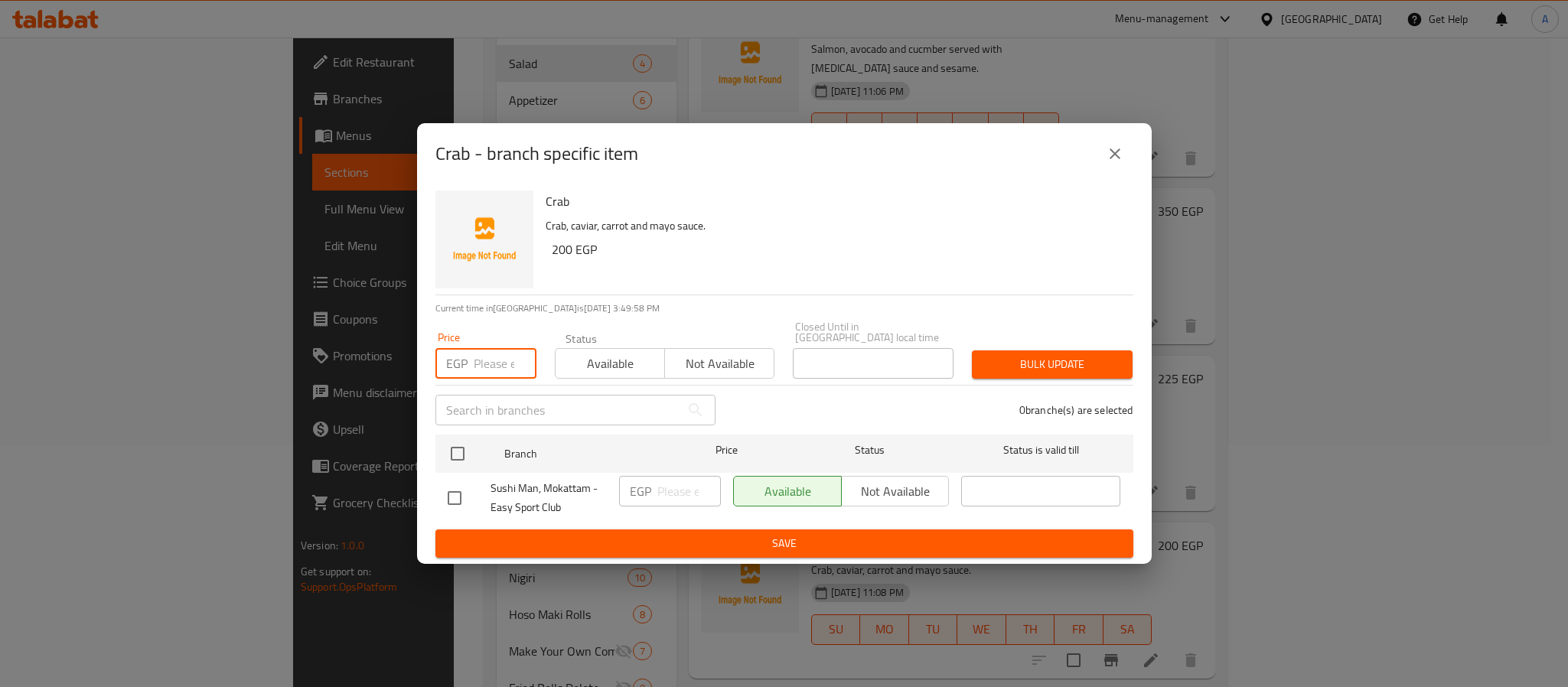
click at [494, 359] on input "number" at bounding box center [505, 363] width 63 height 30
type input "250"
click at [1013, 355] on span "Bulk update" at bounding box center [1052, 364] width 136 height 19
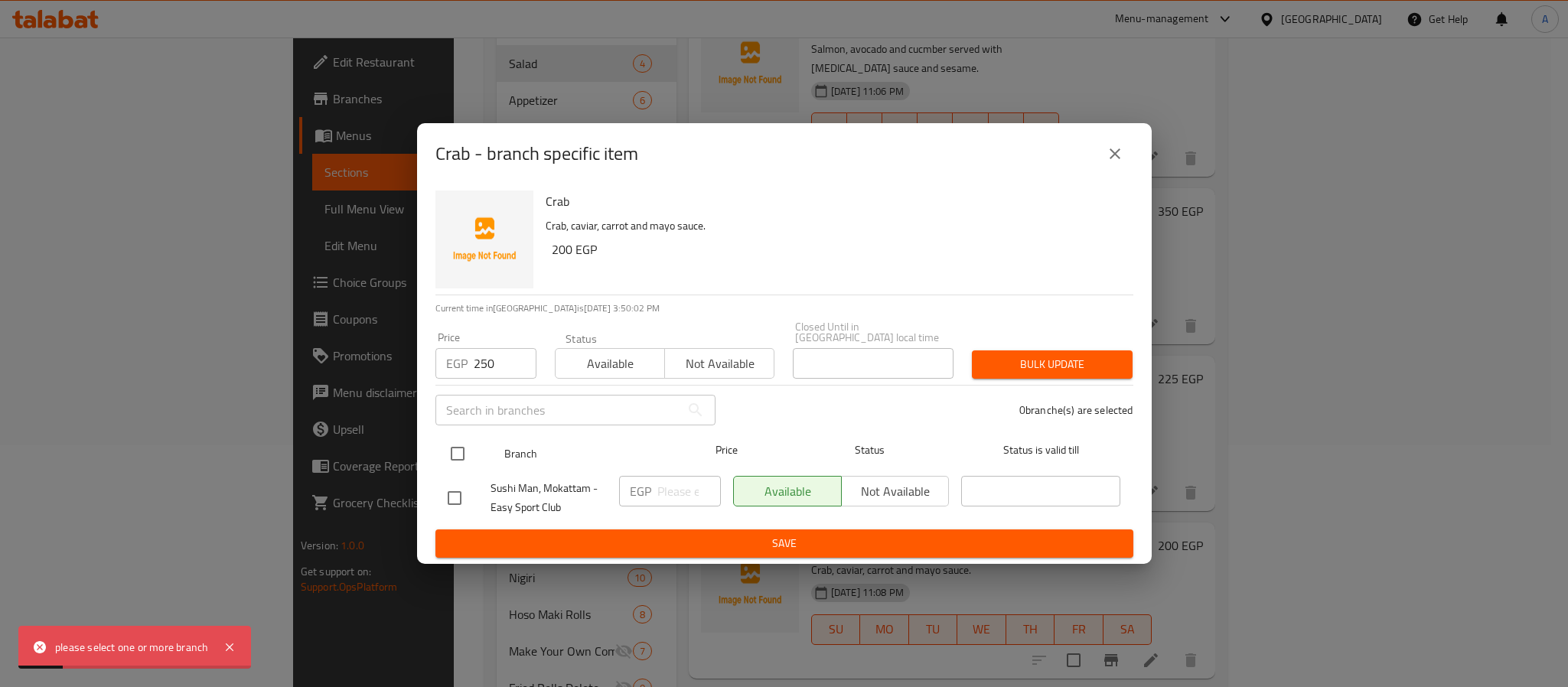
click at [457, 455] on input "checkbox" at bounding box center [457, 454] width 32 height 32
checkbox input "true"
click at [1061, 365] on span "Bulk update" at bounding box center [1052, 364] width 136 height 19
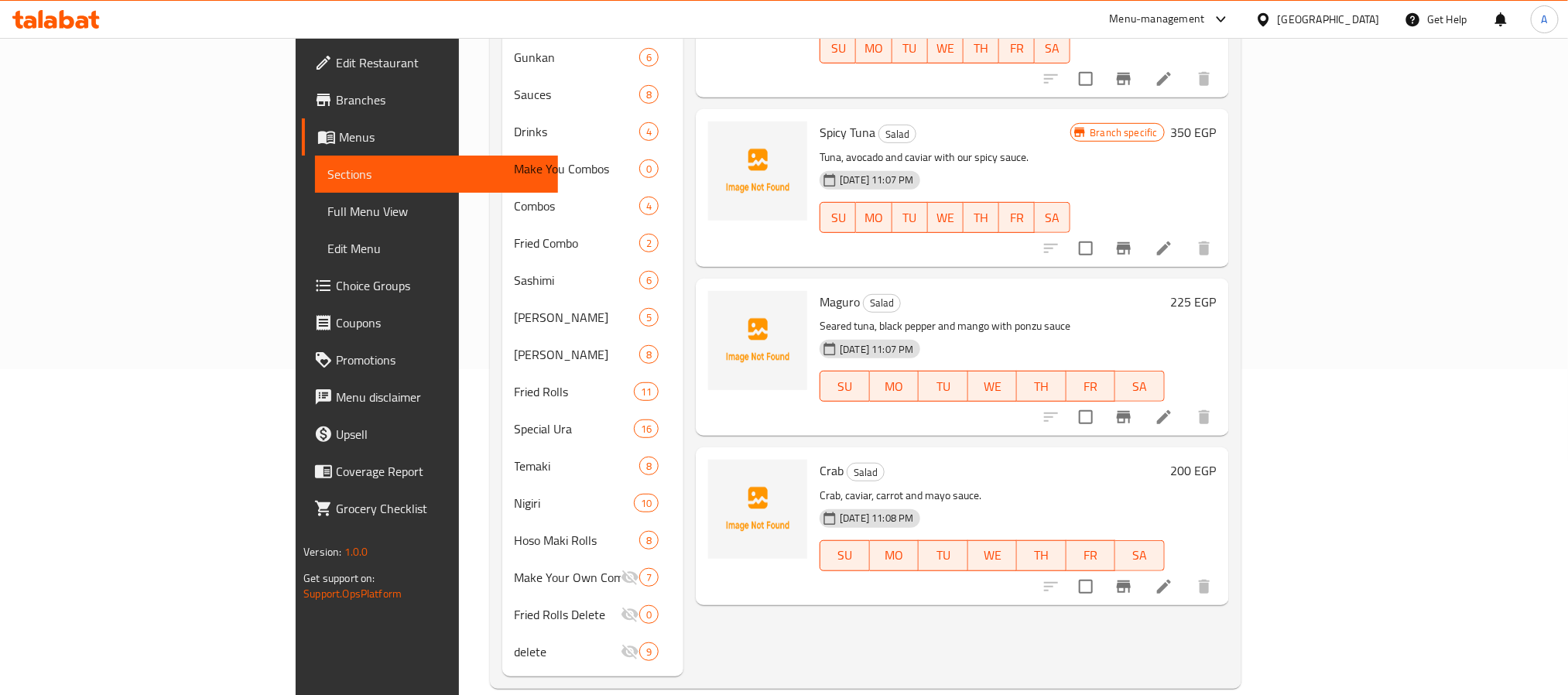
scroll to position [0, 0]
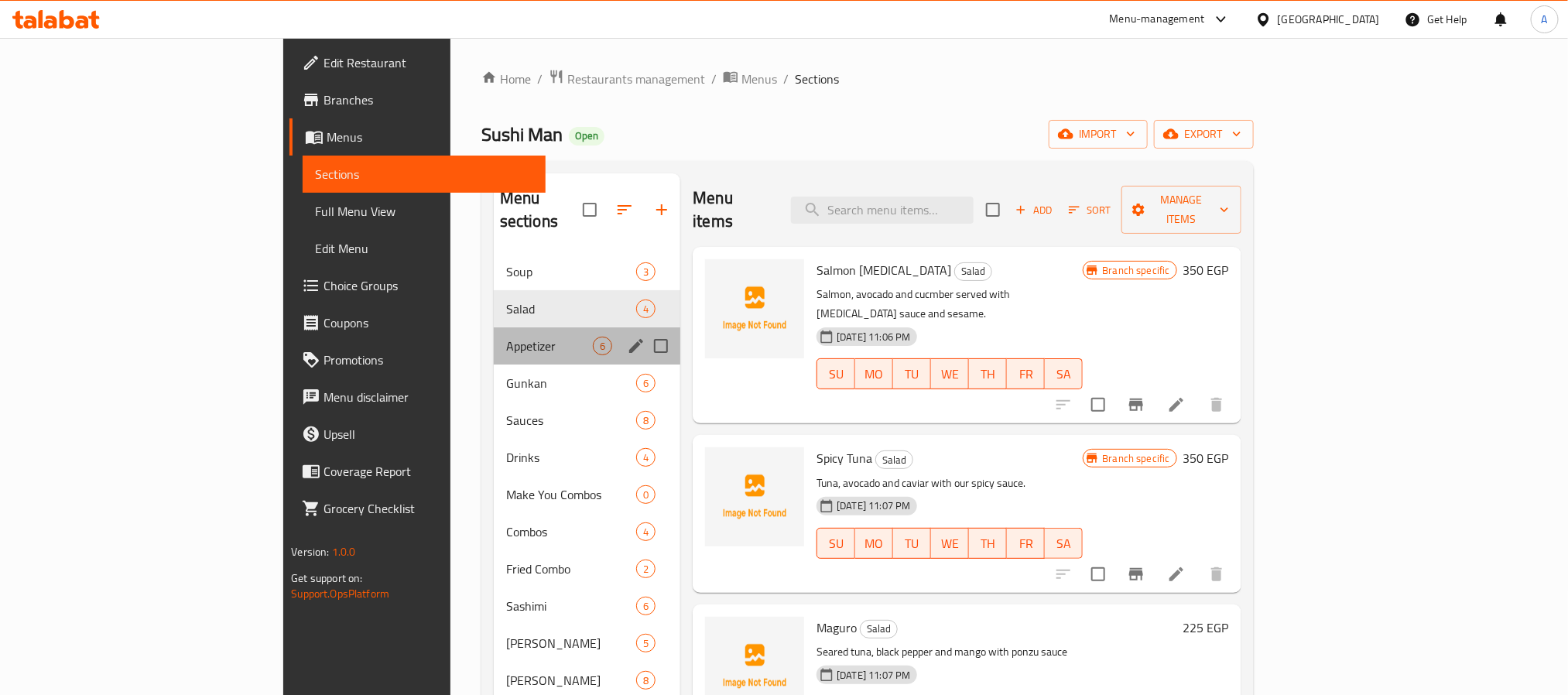
click at [494, 328] on div "Appetizer 6" at bounding box center [587, 346] width 187 height 37
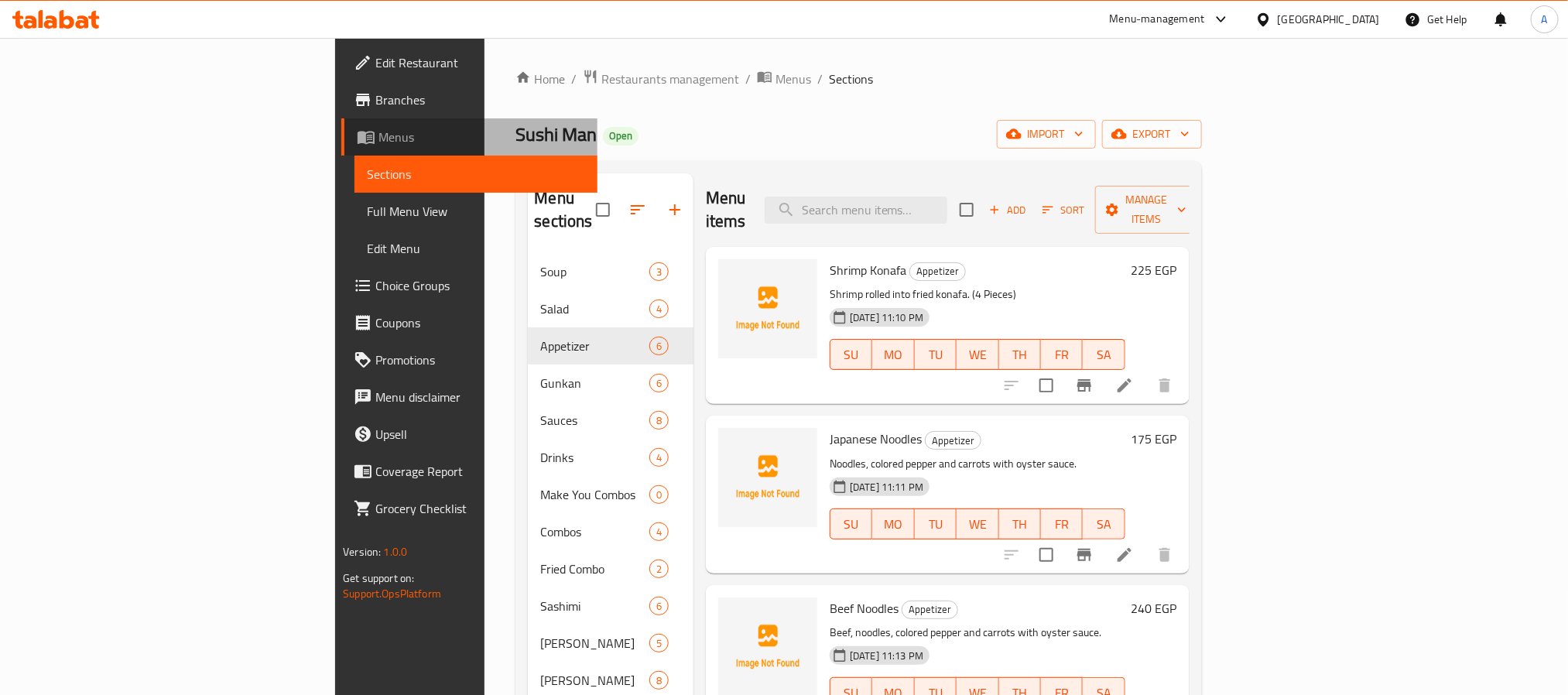
click at [341, 126] on link "Menus" at bounding box center [468, 137] width 255 height 37
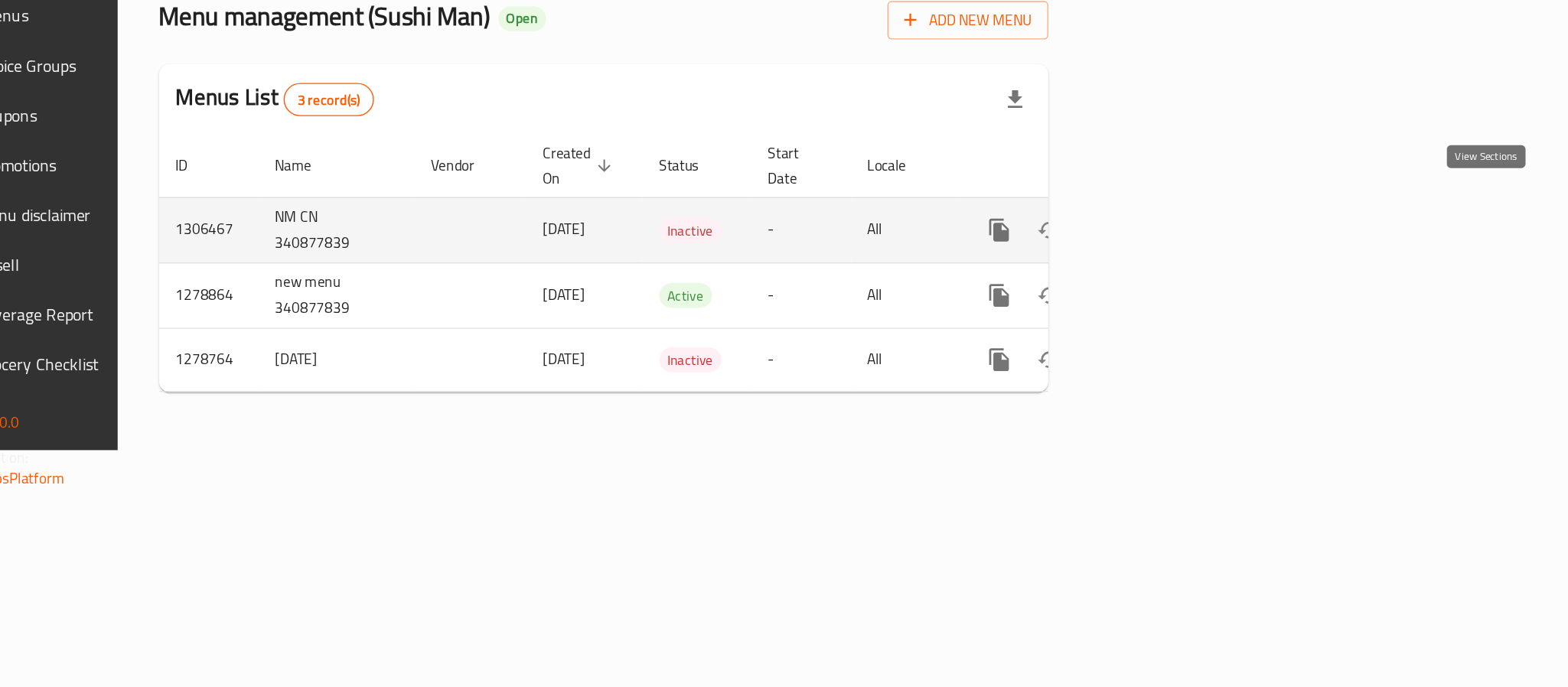
click at [1268, 284] on icon "enhanced table" at bounding box center [1258, 294] width 18 height 18
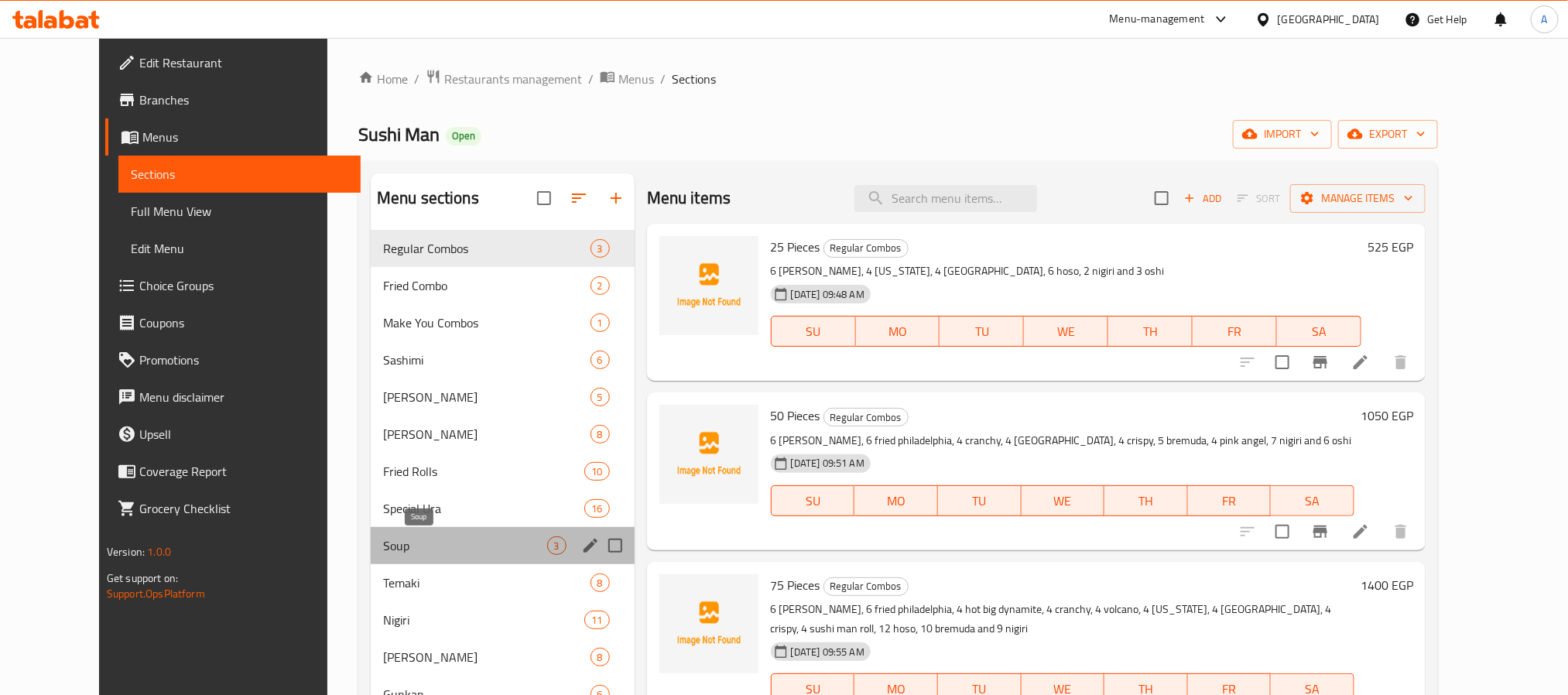
click at [430, 540] on span "Soup" at bounding box center [465, 546] width 164 height 19
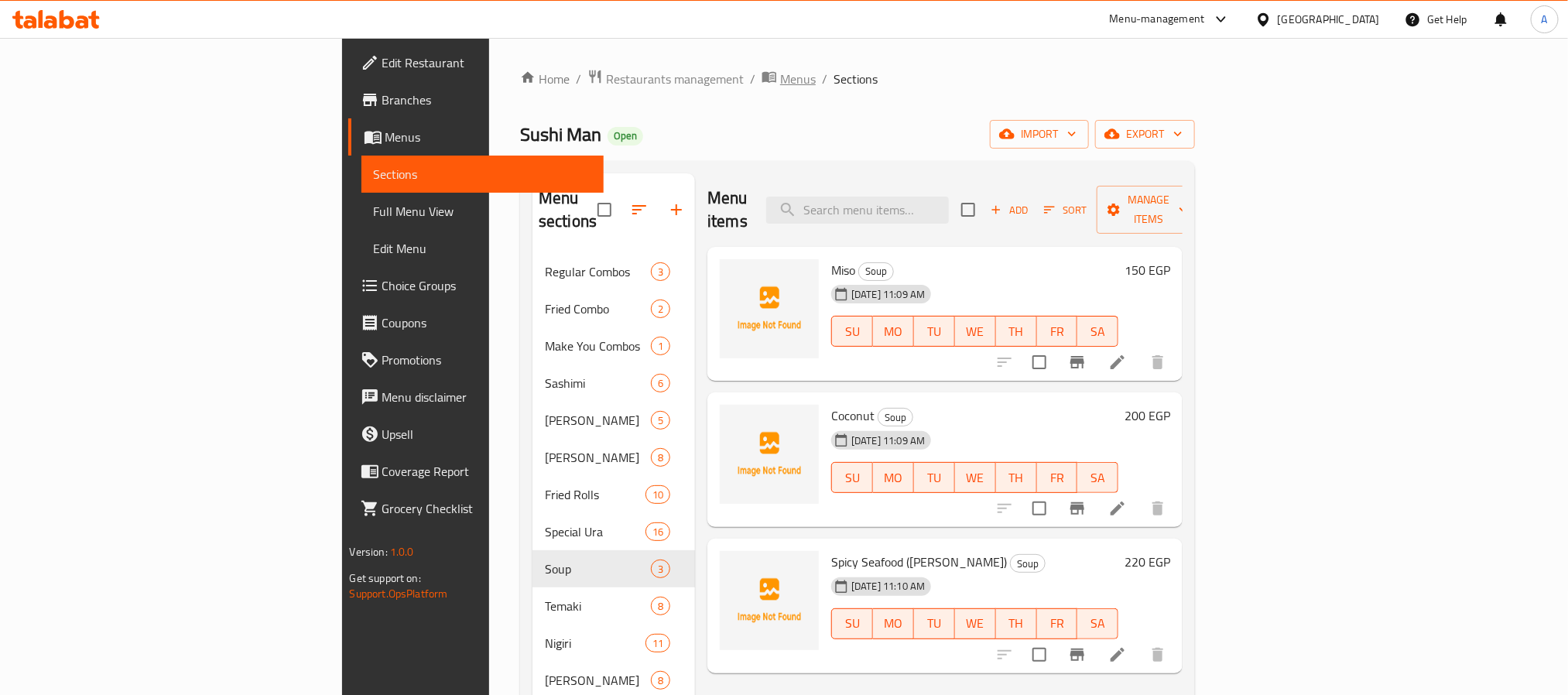
click at [781, 75] on span "Menus" at bounding box center [798, 79] width 36 height 19
